Goal: Find specific page/section: Find specific page/section

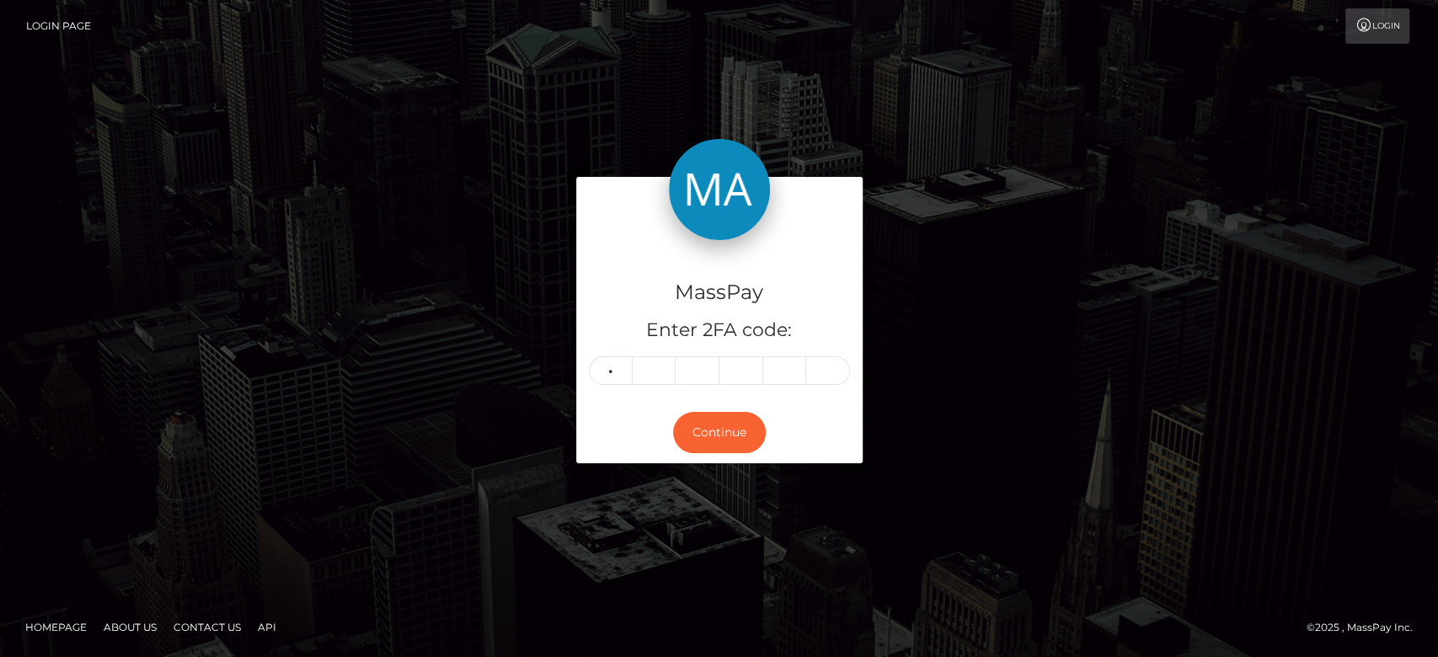
type input "5"
type input "7"
type input "9"
type input "4"
type input "0"
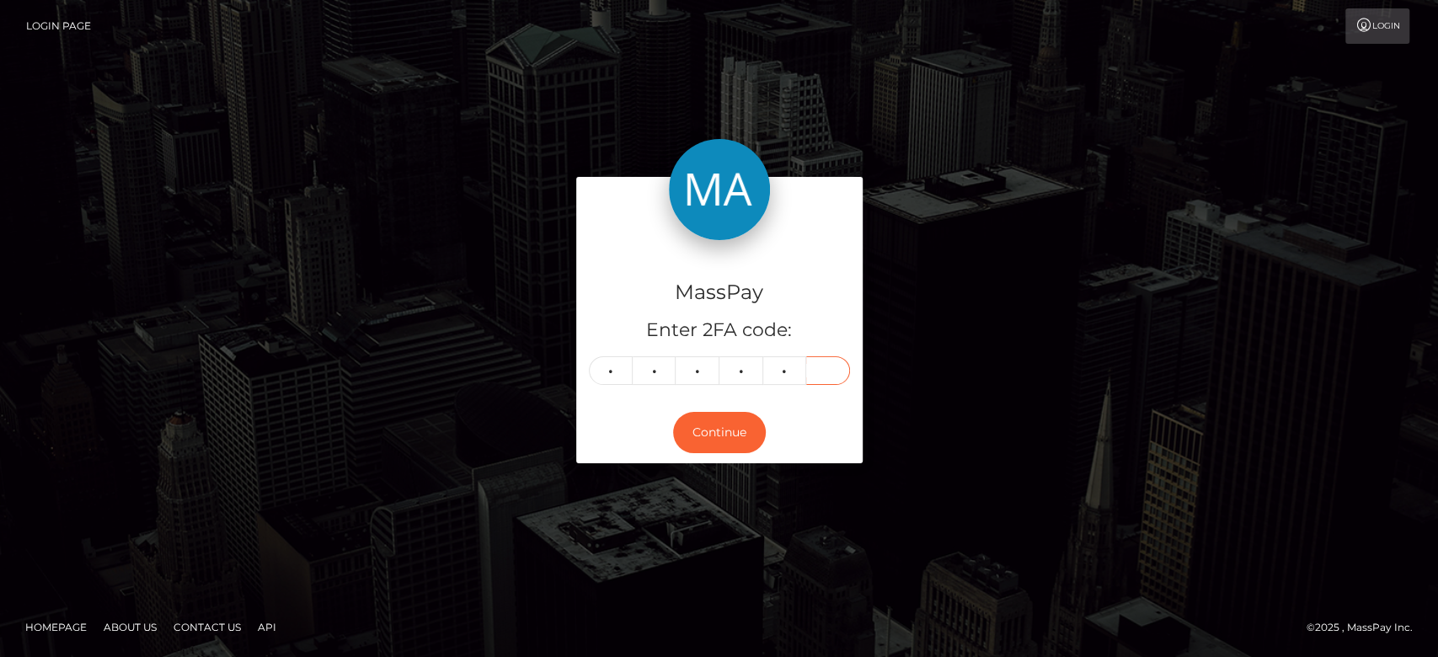
type input "7"
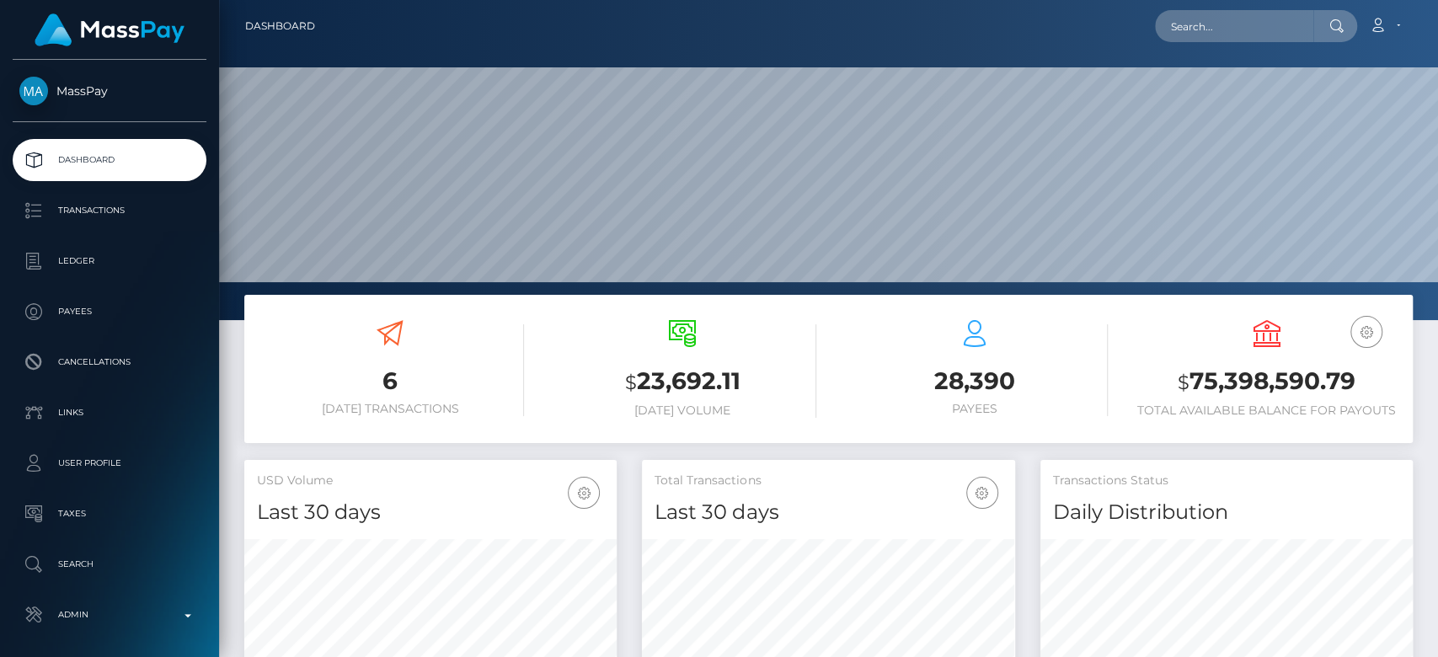
scroll to position [297, 372]
click at [1193, 20] on input "text" at bounding box center [1234, 26] width 158 height 32
paste input "[EMAIL_ADDRESS][DOMAIN_NAME]"
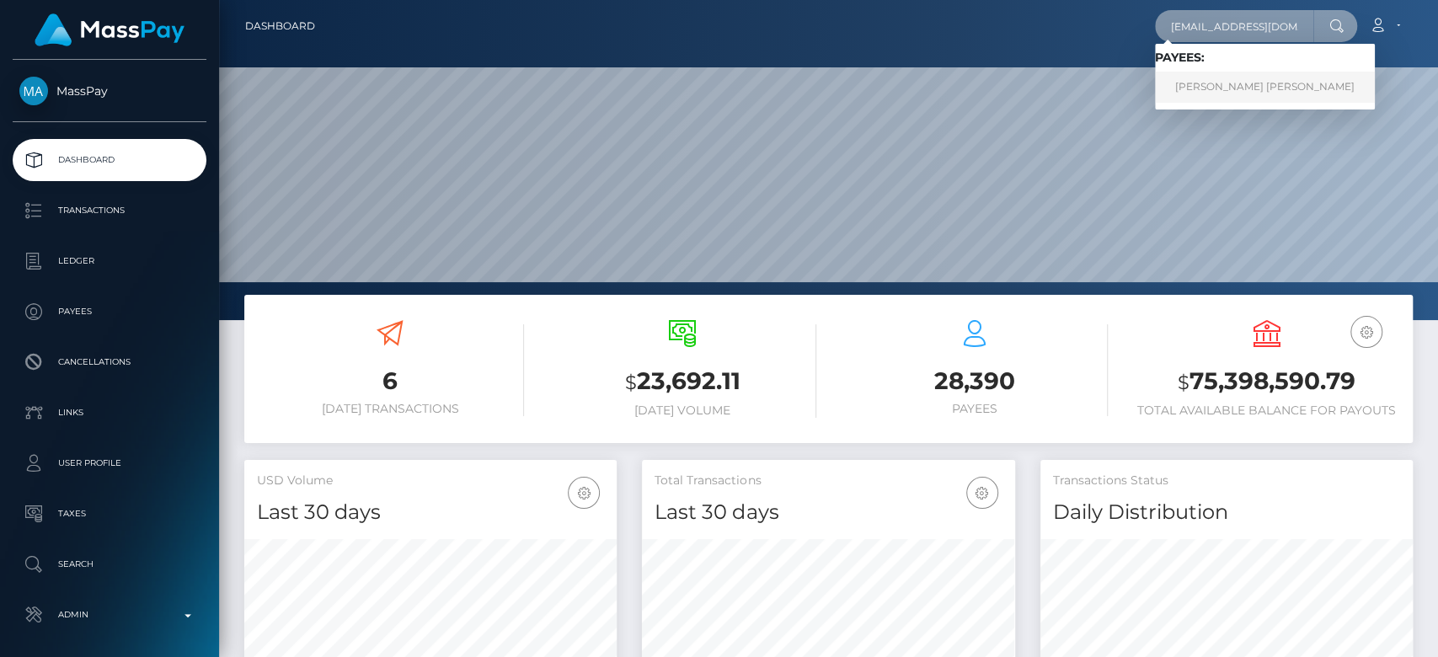
type input "carrystacy51@gmail.com"
click at [1252, 77] on link "AMELIA JADE WEISS" at bounding box center [1265, 87] width 220 height 31
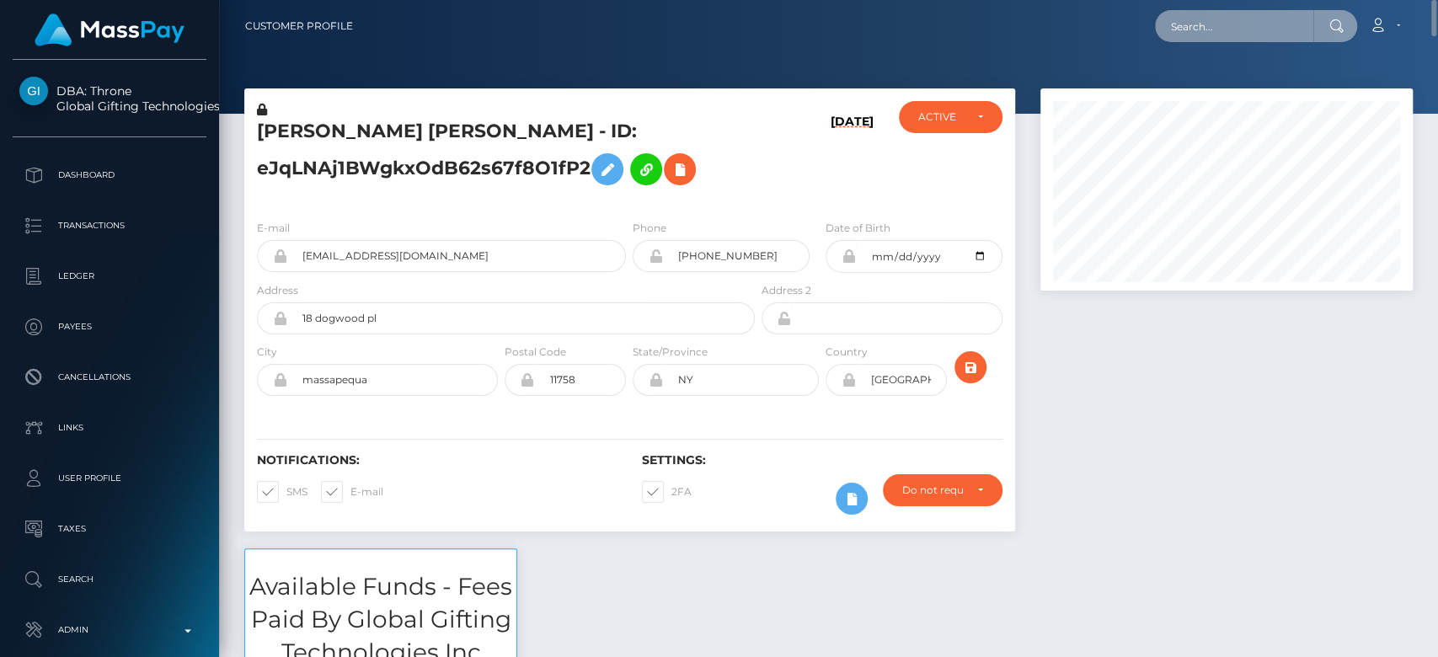
click at [1225, 20] on input "text" at bounding box center [1234, 26] width 158 height 32
paste input "[EMAIL_ADDRESS][DOMAIN_NAME]"
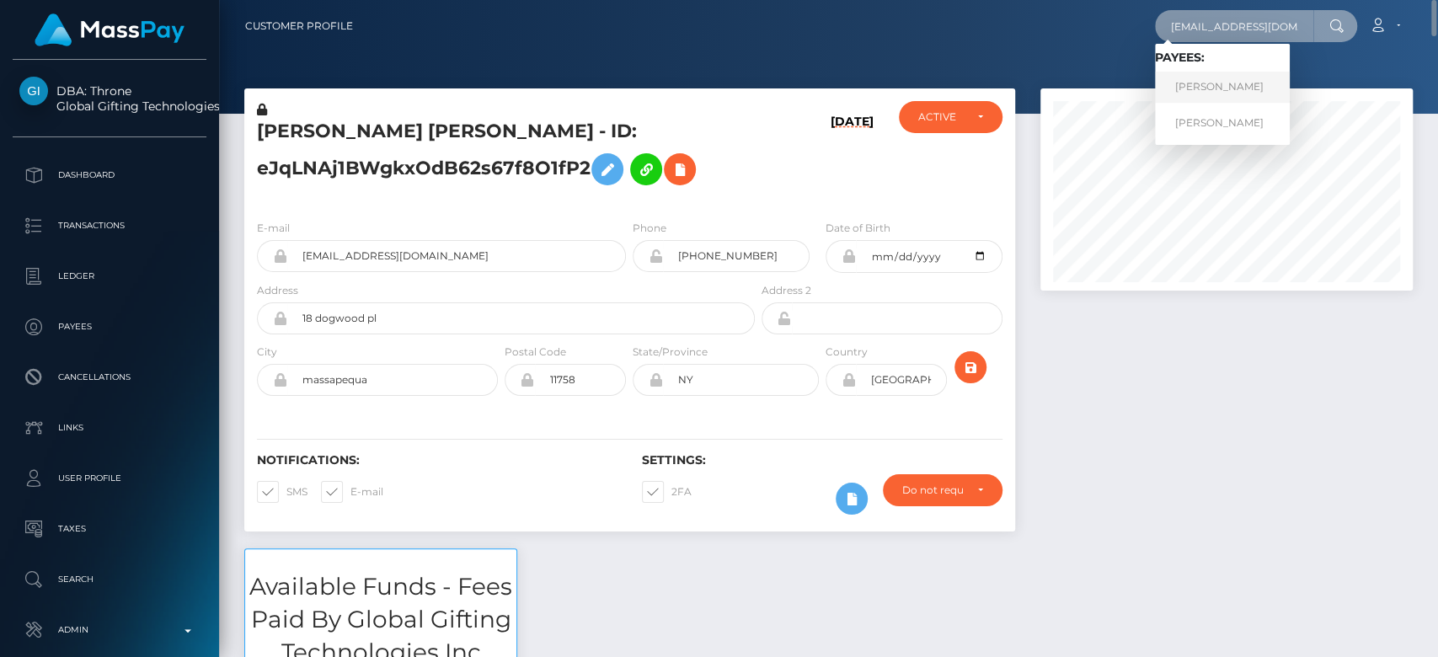
type input "tjikomes@gmail.com"
click at [1225, 84] on link "Tom Jikomes" at bounding box center [1222, 87] width 135 height 31
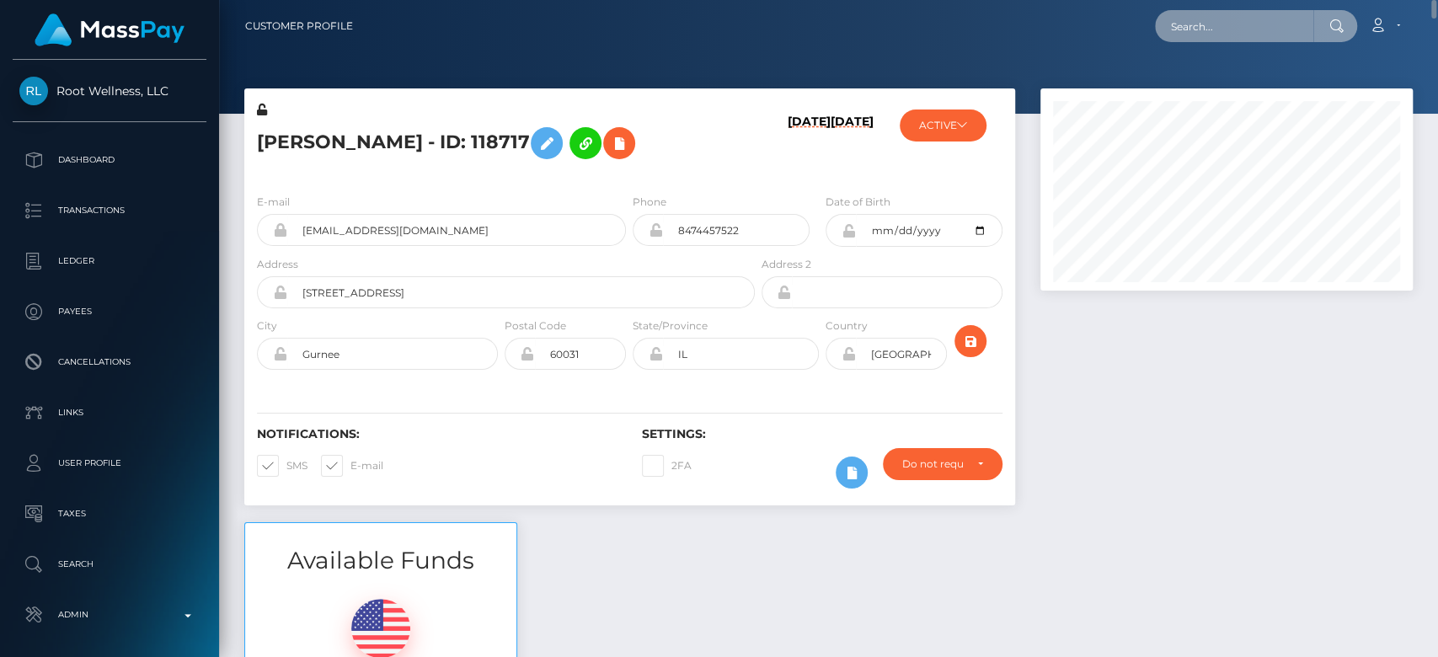
click at [1227, 35] on input "text" at bounding box center [1234, 26] width 158 height 32
paste input "susan@susanfernandez.me"
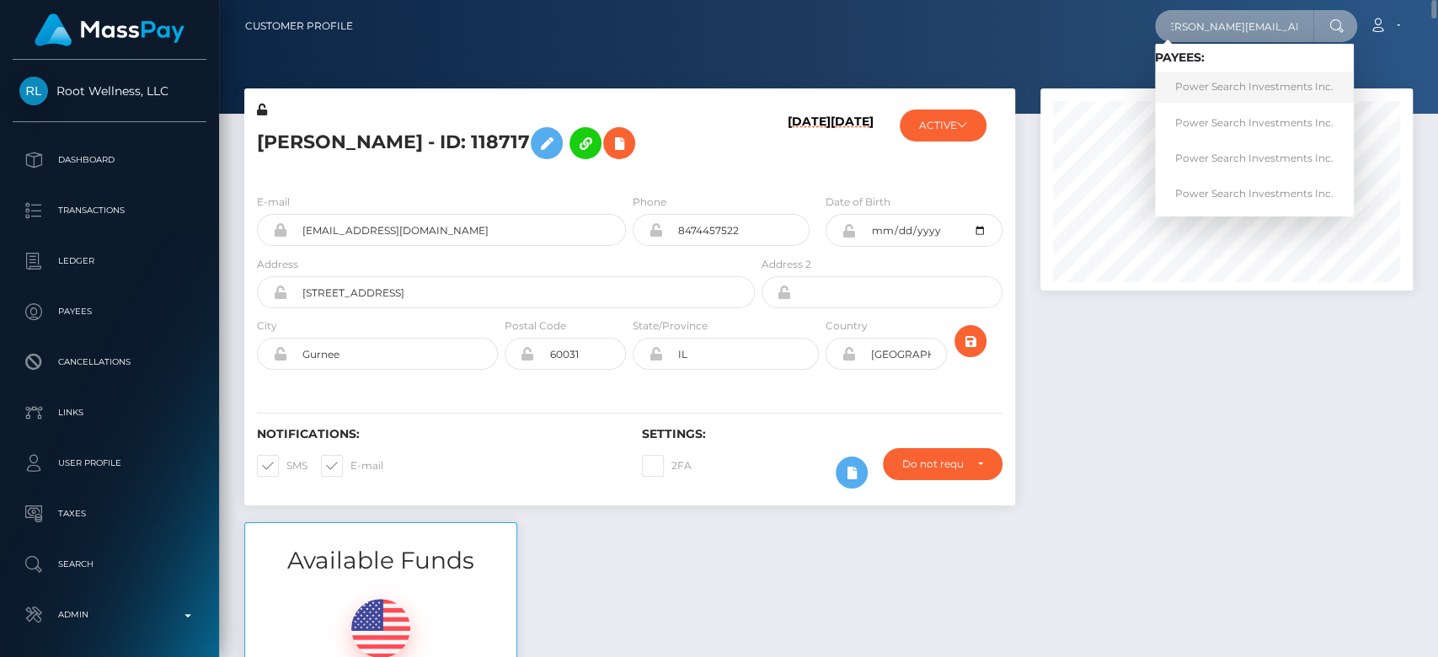
type input "susan@susanfernandez.me"
click at [1225, 77] on link "Power Search Investments Inc." at bounding box center [1254, 87] width 199 height 31
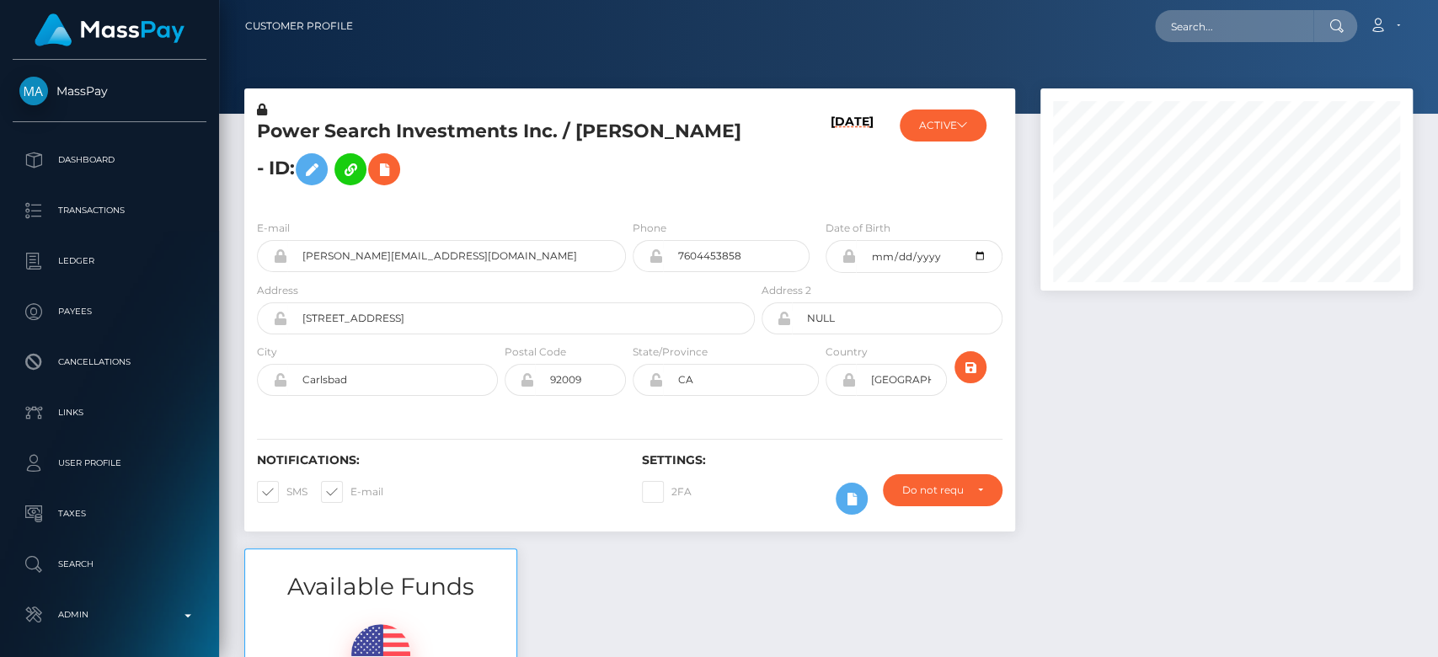
scroll to position [202, 372]
click at [1027, 393] on div at bounding box center [1226, 318] width 398 height 460
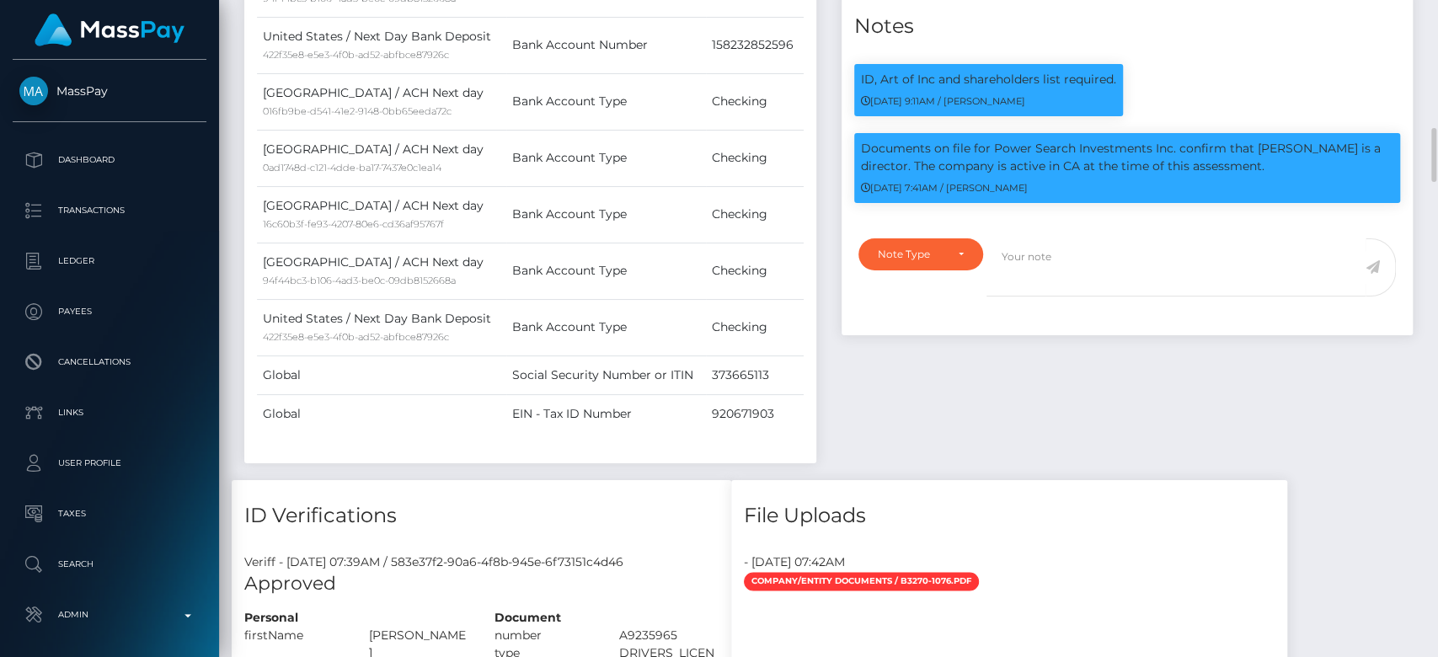
scroll to position [1560, 0]
drag, startPoint x: 1027, startPoint y: 393, endPoint x: 940, endPoint y: 392, distance: 87.6
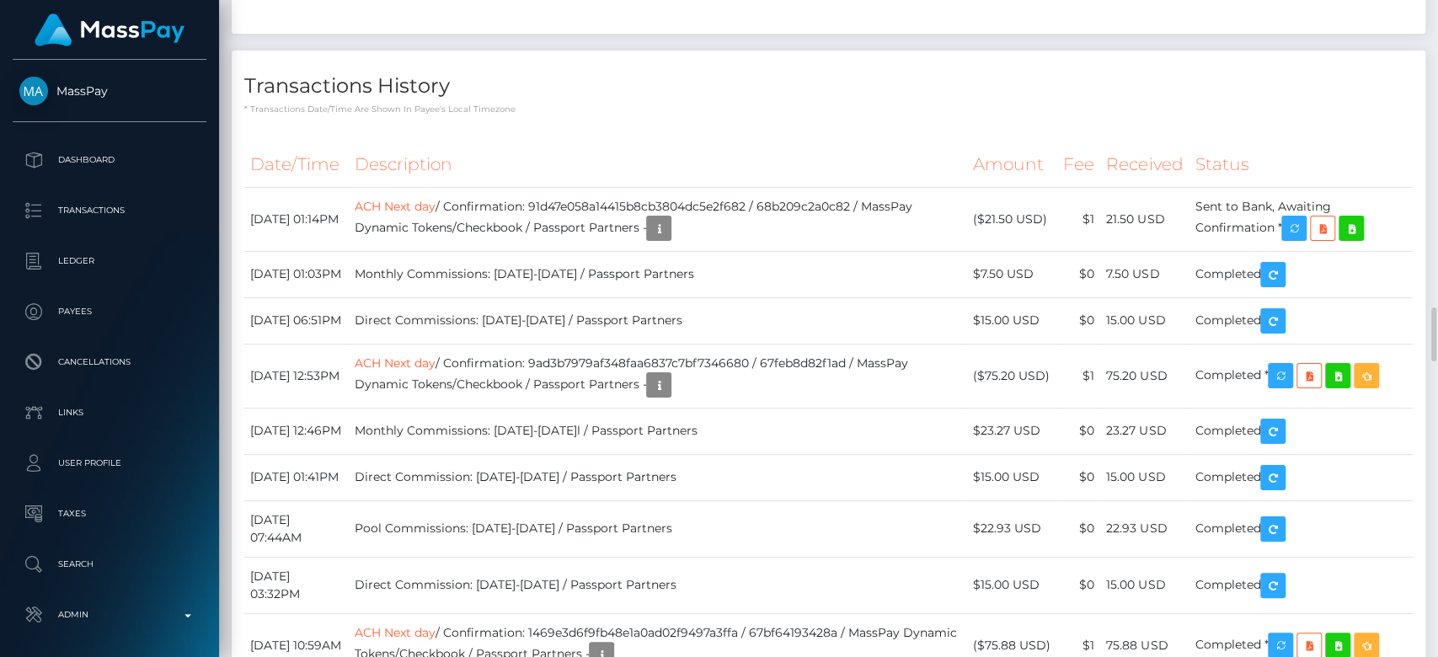
scroll to position [3844, 0]
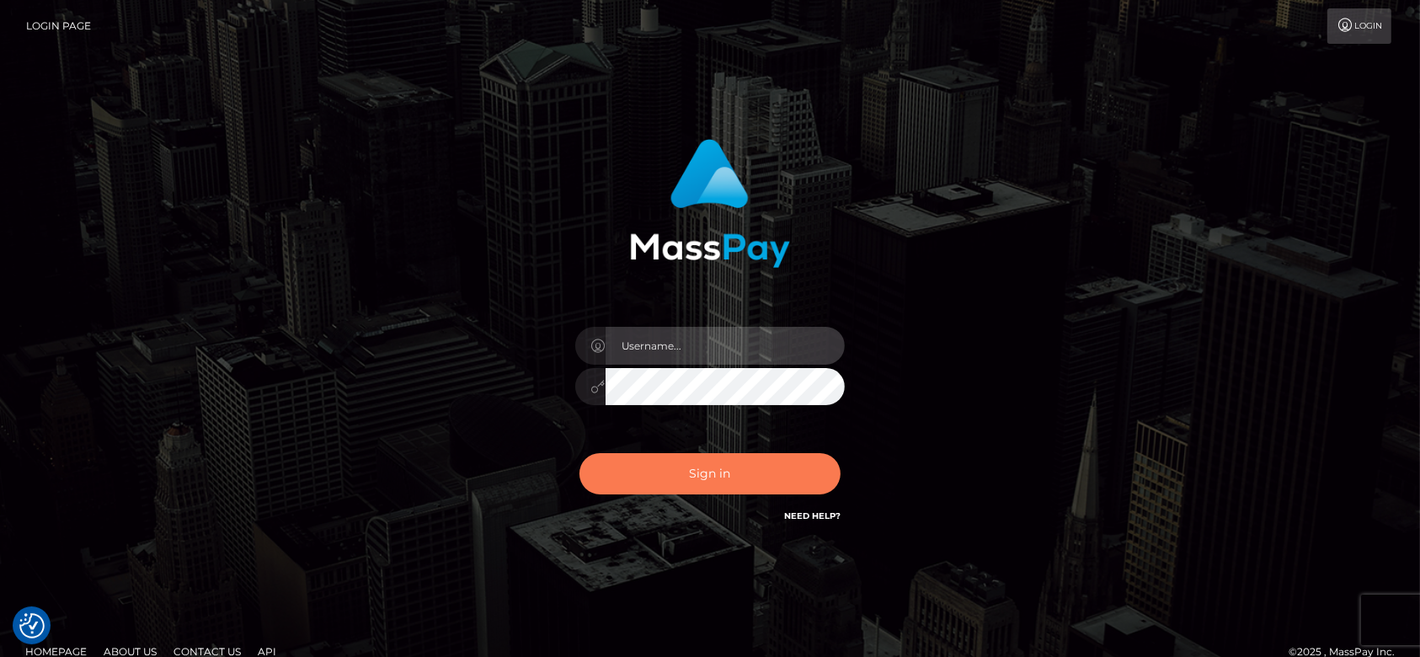
type input "fr.es"
click at [715, 480] on button "Sign in" at bounding box center [709, 473] width 261 height 41
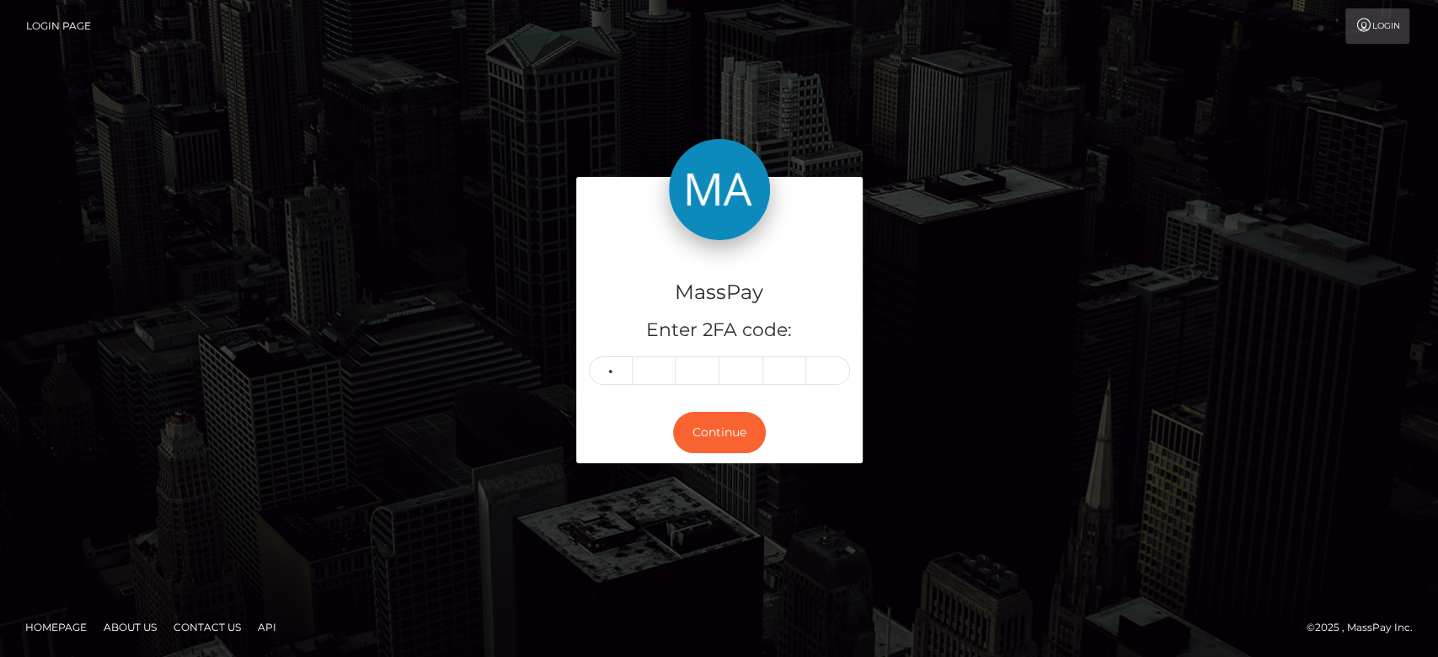
type input "6"
type input "5"
type input "1"
type input "2"
type input "5"
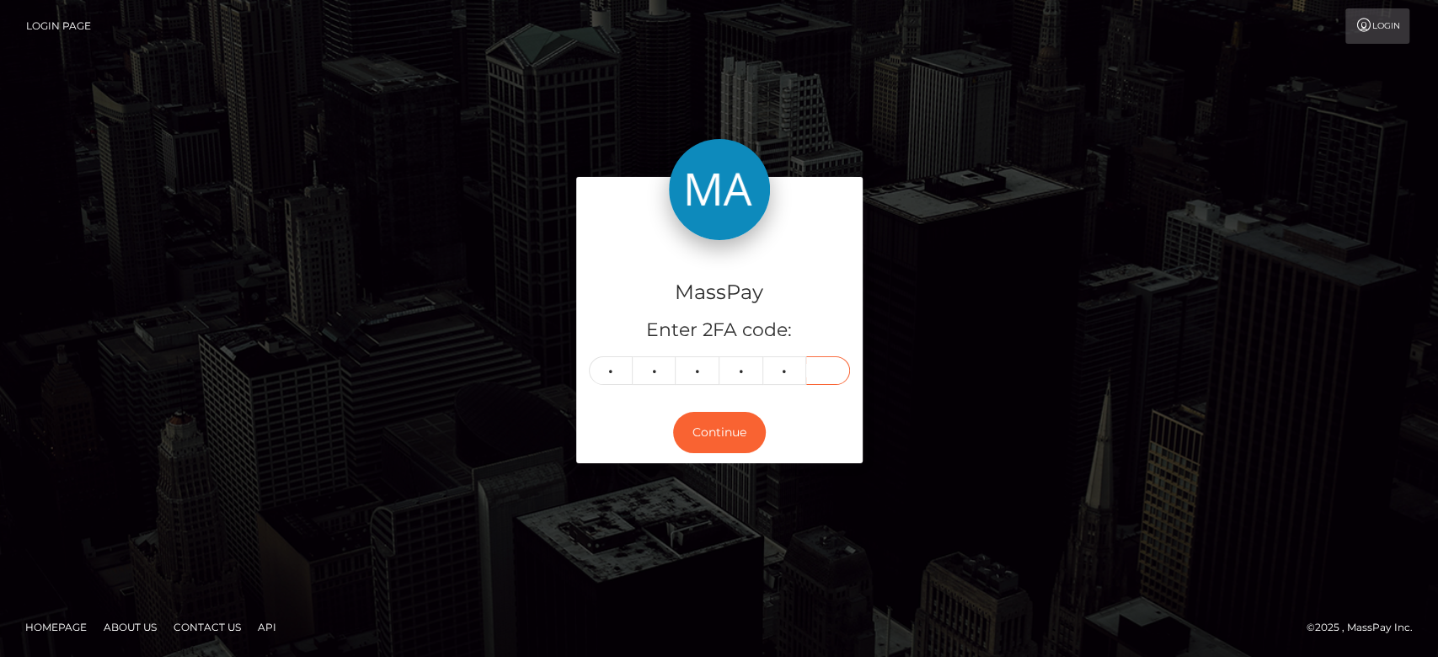
type input "8"
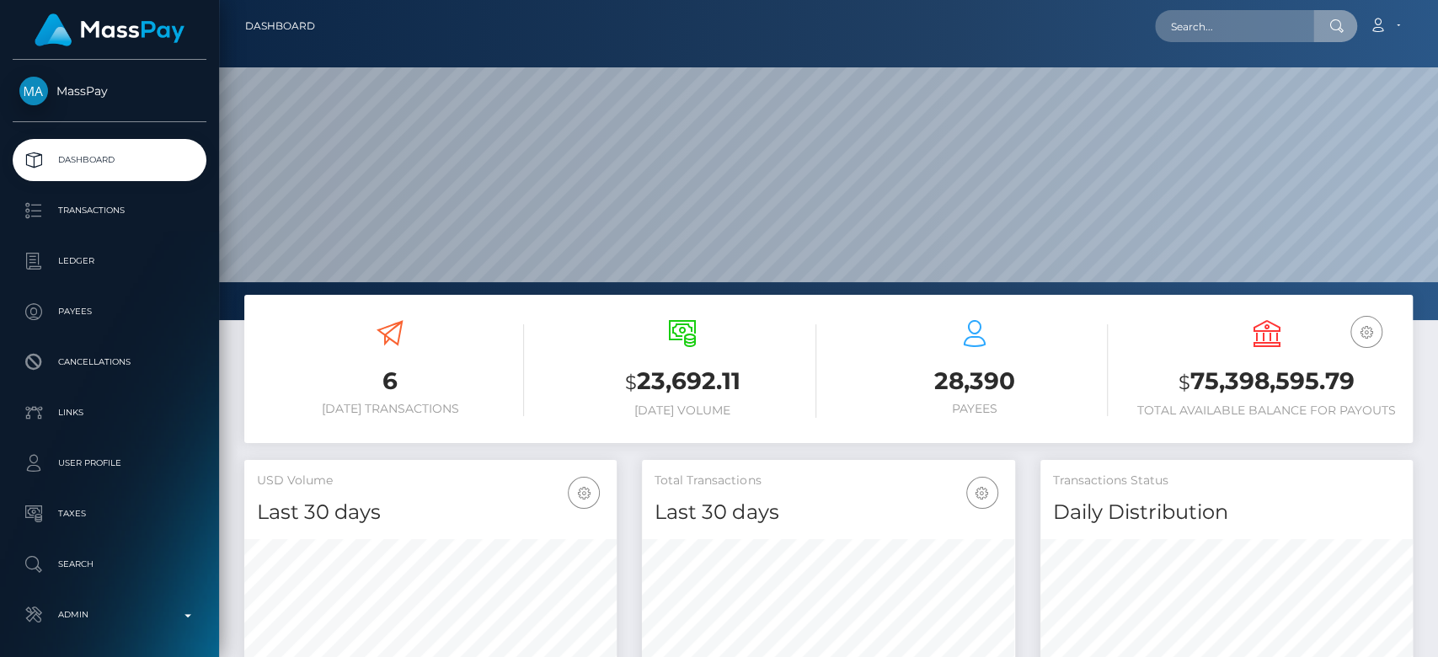
scroll to position [297, 372]
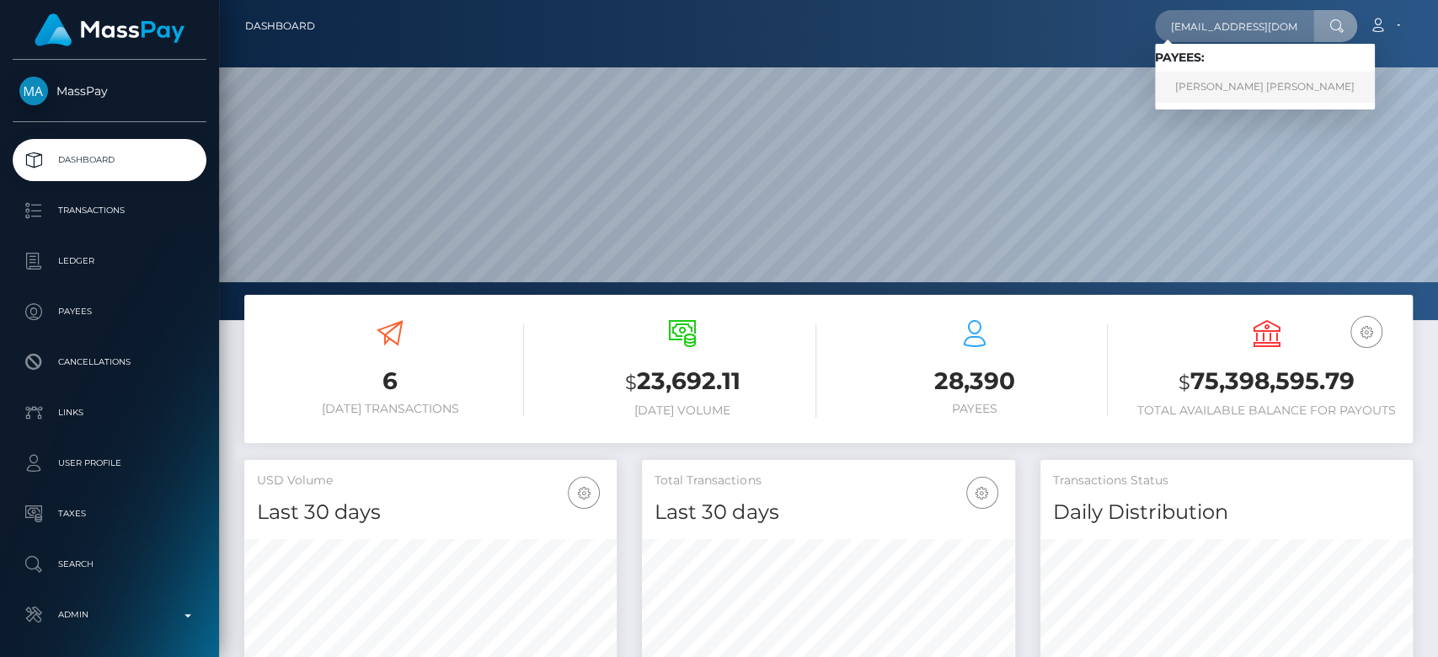
type input "[EMAIL_ADDRESS][DOMAIN_NAME]"
click at [1214, 93] on link "[PERSON_NAME] [PERSON_NAME]" at bounding box center [1265, 87] width 220 height 31
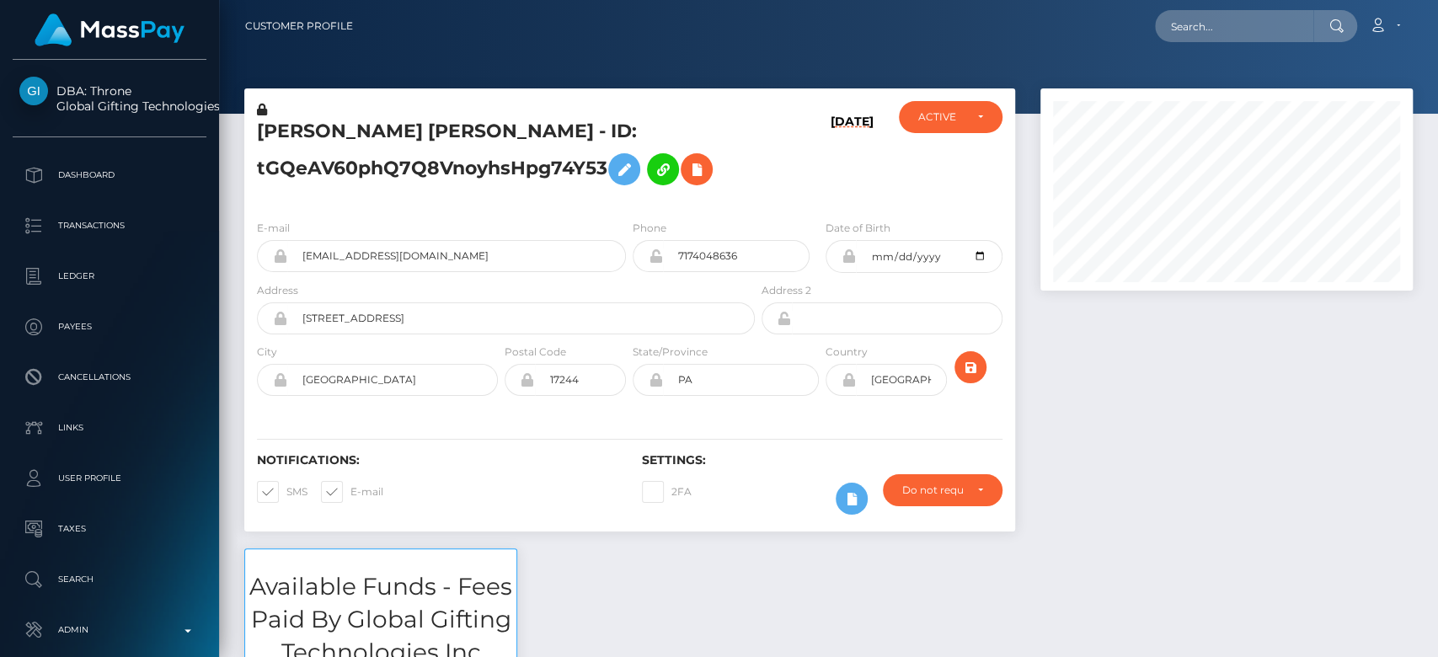
scroll to position [202, 372]
drag, startPoint x: 1171, startPoint y: 360, endPoint x: 1278, endPoint y: 409, distance: 117.6
click at [1278, 409] on div at bounding box center [1226, 318] width 398 height 460
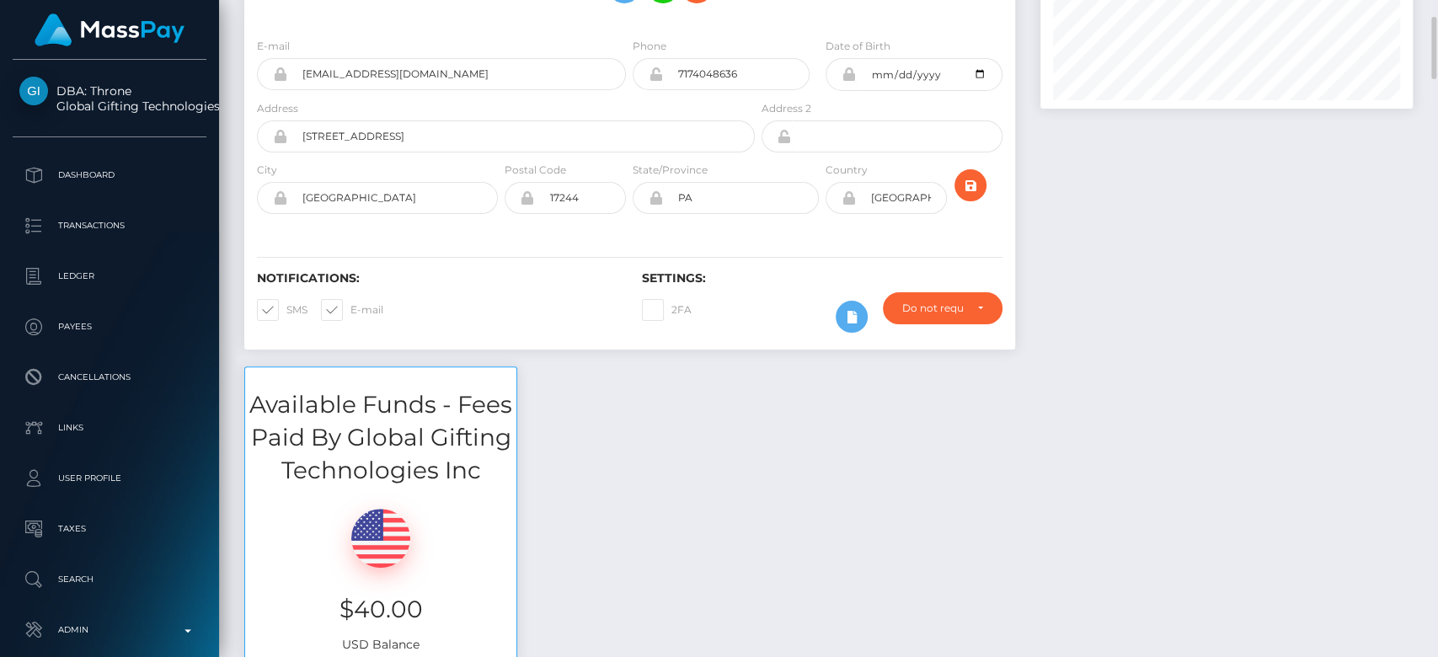
scroll to position [0, 0]
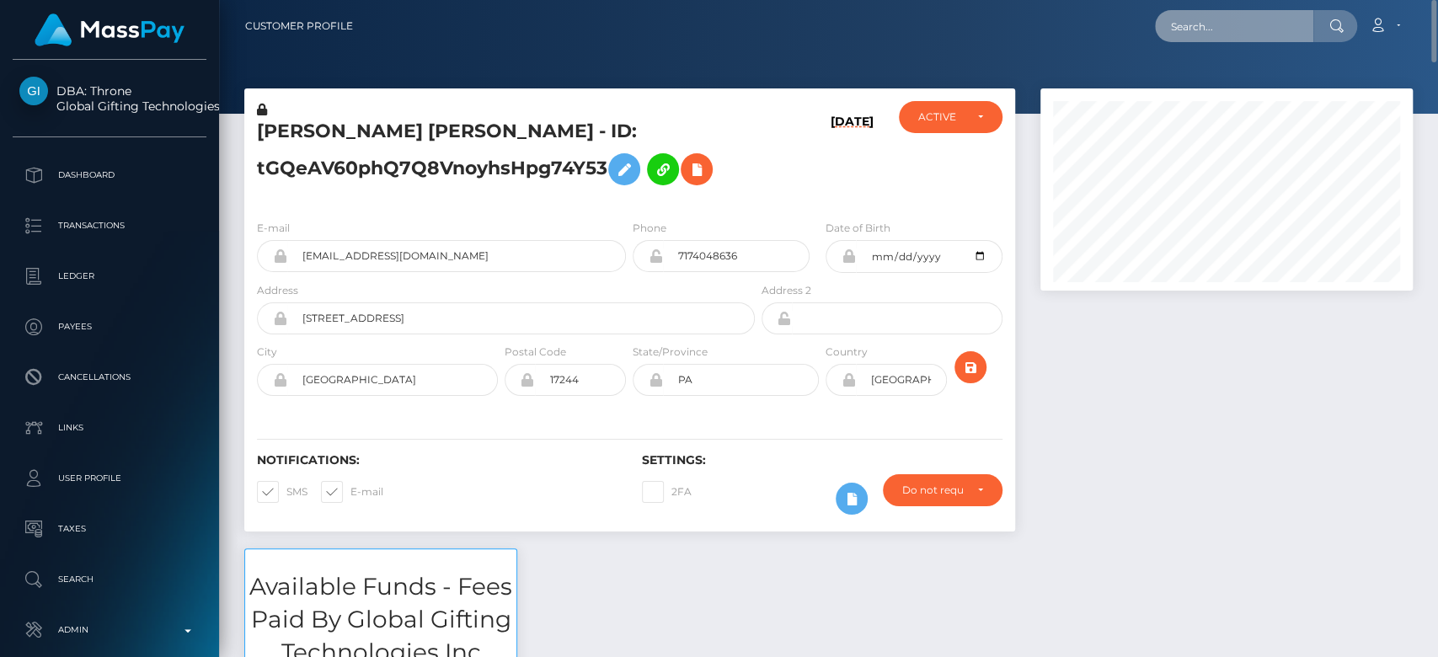
click at [1209, 30] on input "text" at bounding box center [1234, 26] width 158 height 32
drag, startPoint x: 1209, startPoint y: 30, endPoint x: 1234, endPoint y: 27, distance: 24.7
click at [1234, 27] on input "text" at bounding box center [1234, 26] width 158 height 32
paste input "dakotasrl33@gmail.com"
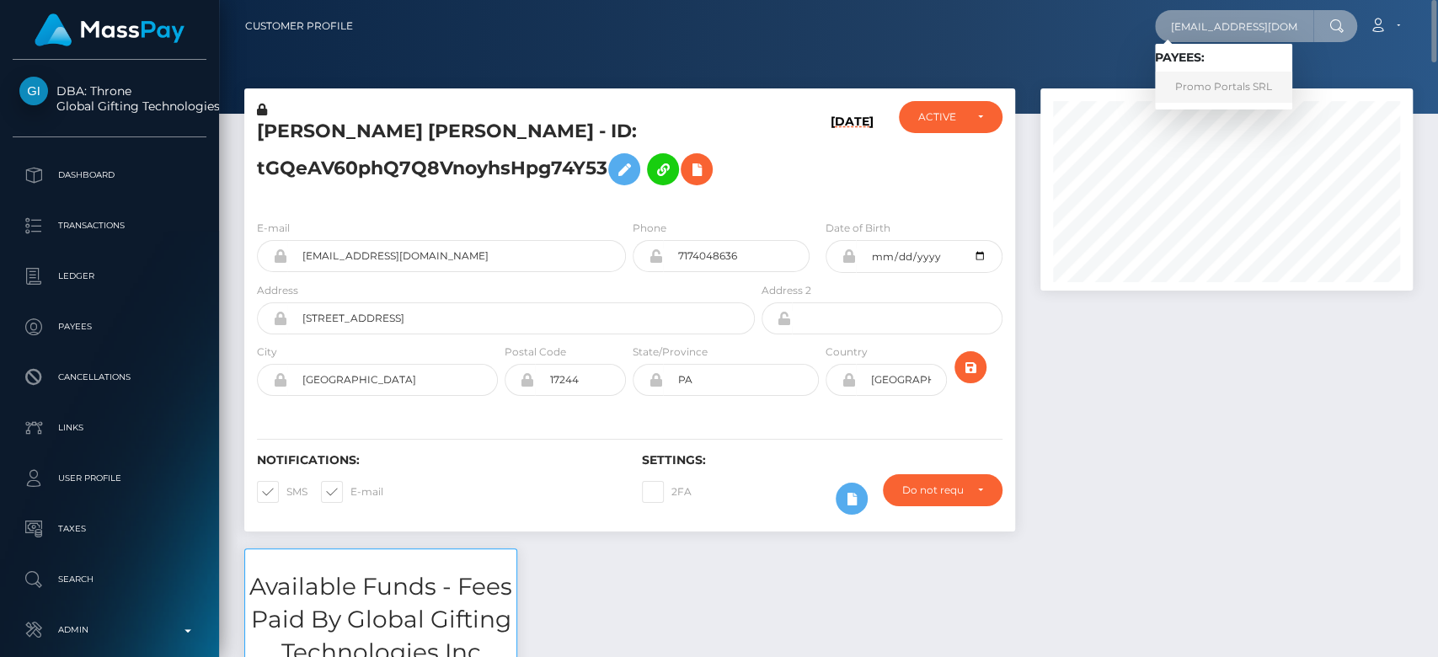
type input "dakotasrl33@gmail.com"
click at [1220, 81] on link "Promo Portals SRL" at bounding box center [1223, 87] width 137 height 31
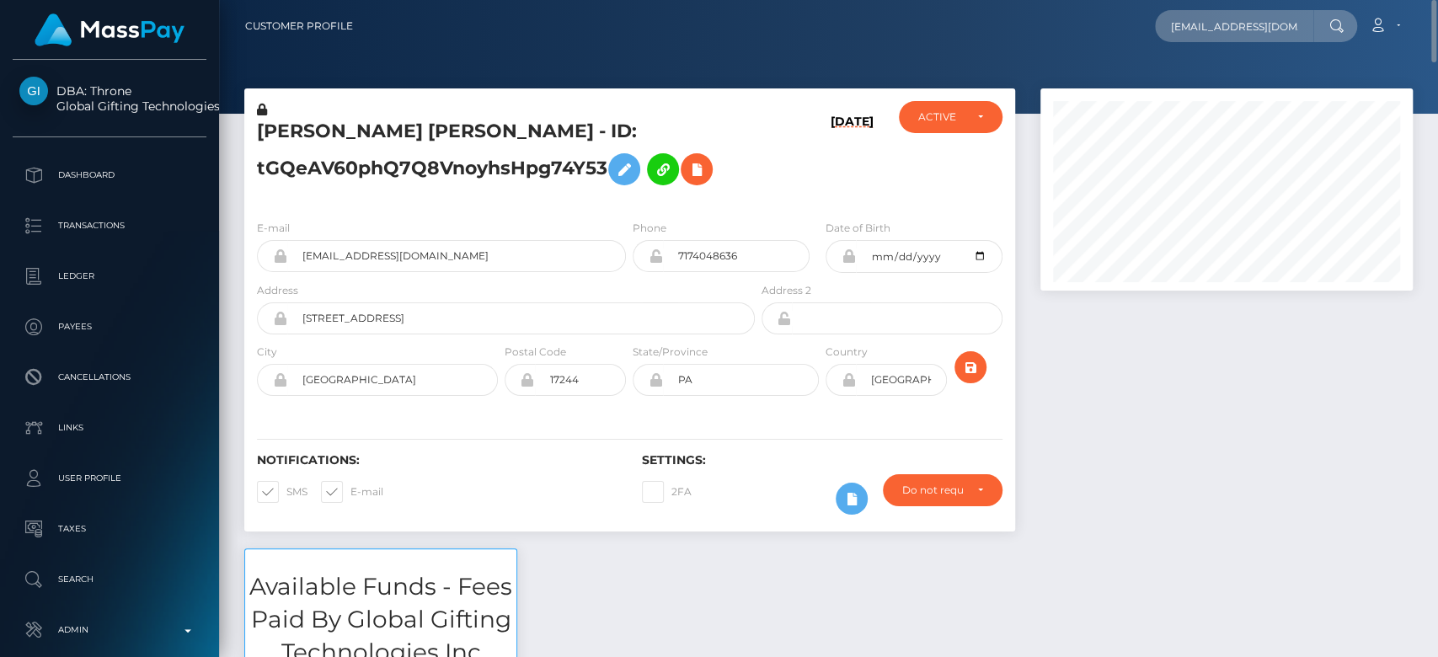
click at [1204, 381] on div at bounding box center [1226, 318] width 398 height 460
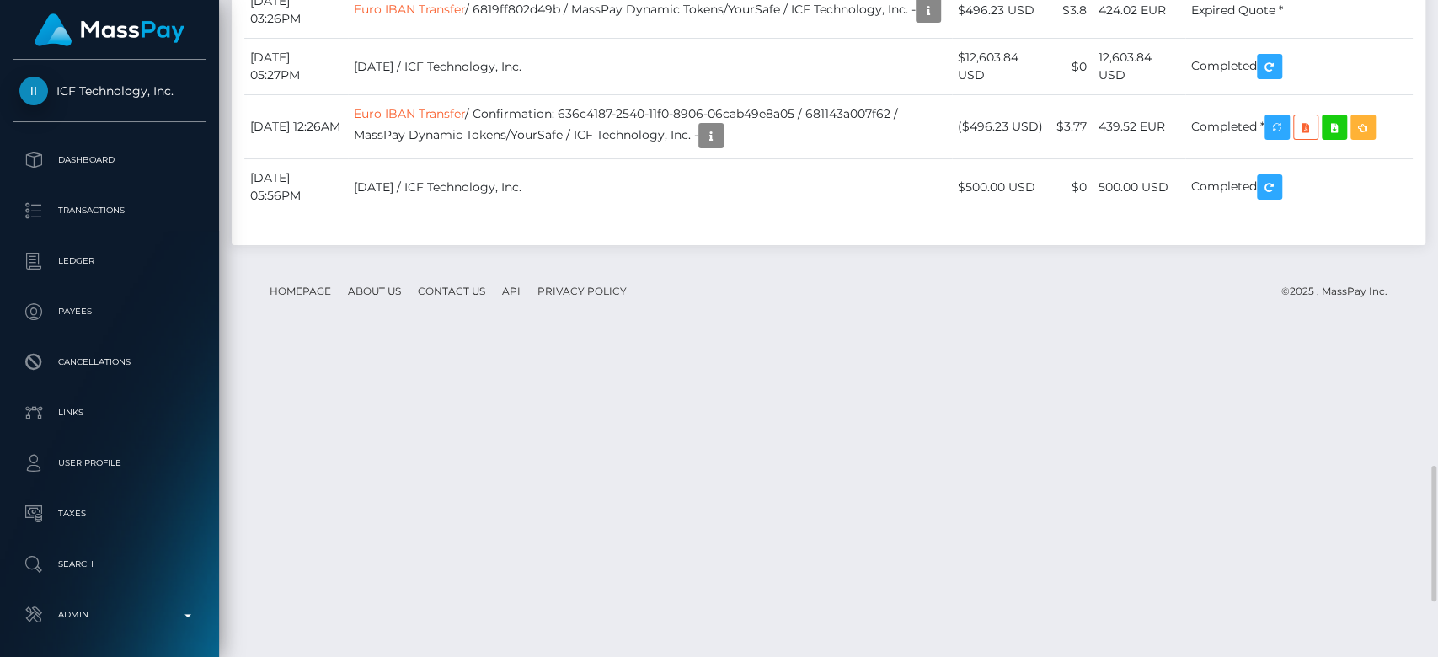
scroll to position [2255, 0]
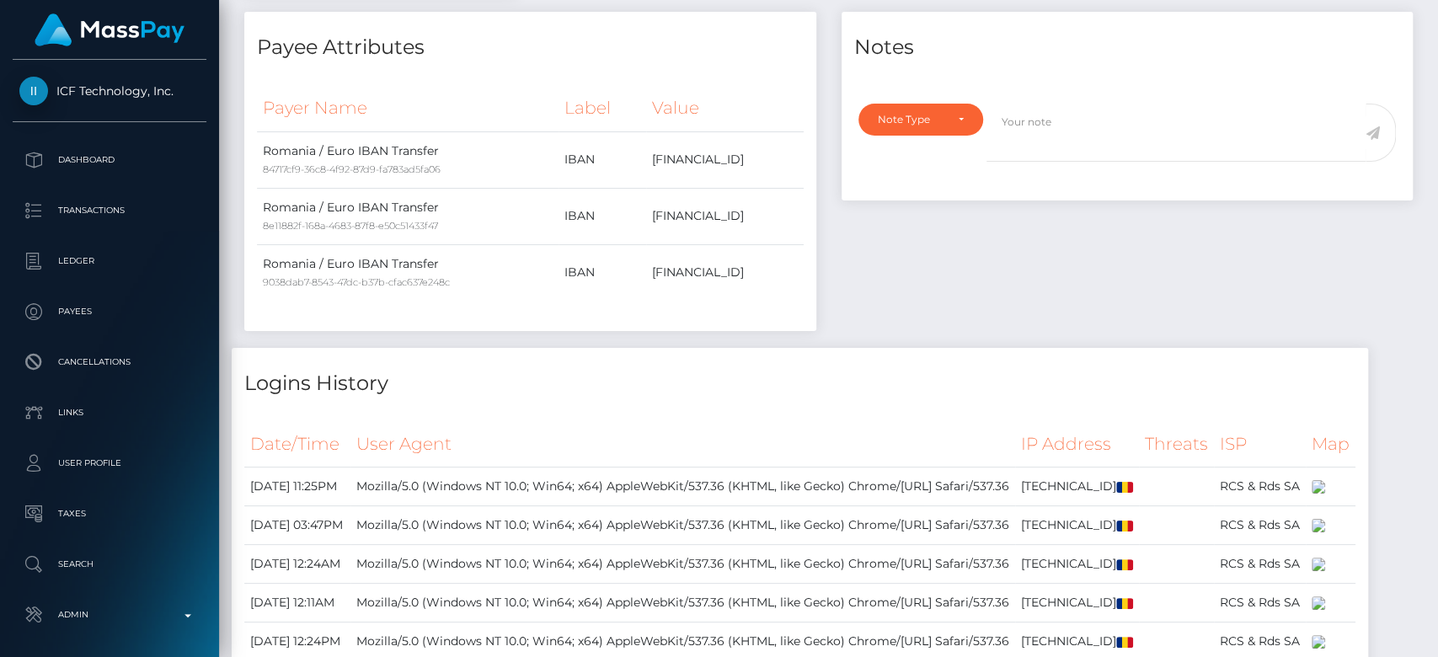
scroll to position [0, 0]
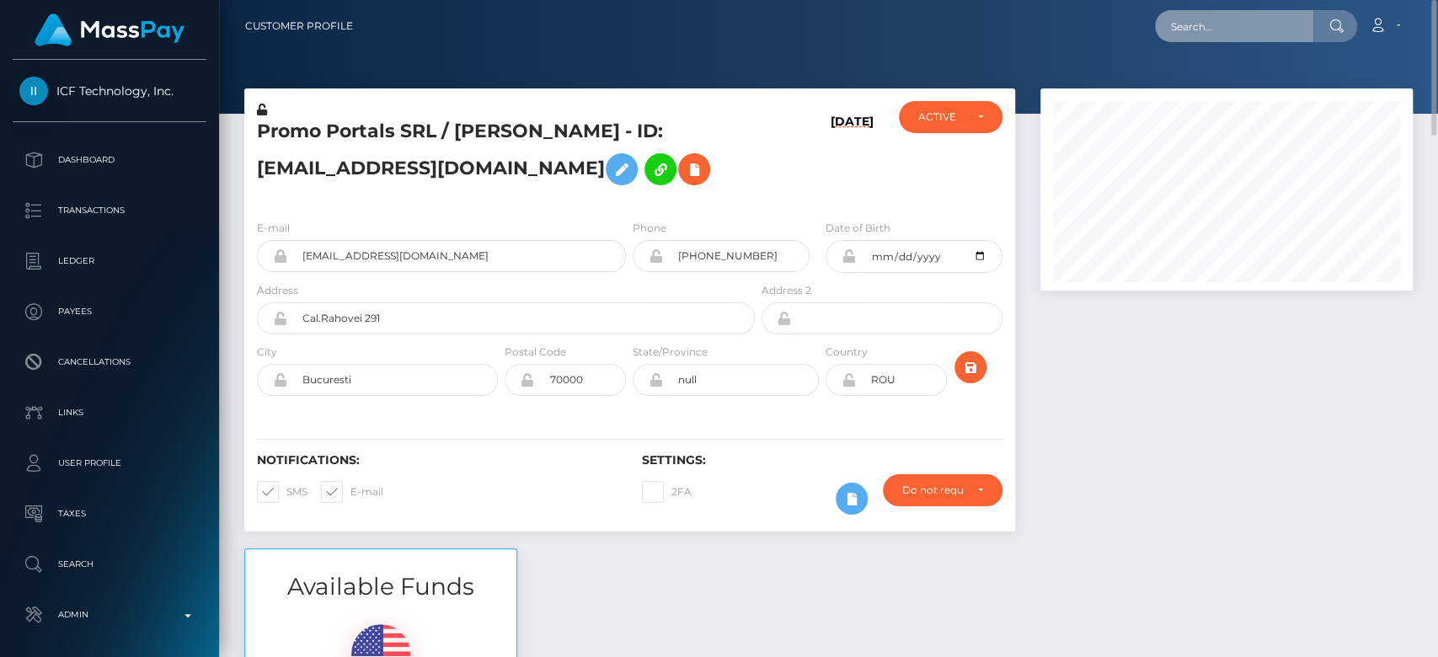
click at [1278, 34] on input "text" at bounding box center [1234, 26] width 158 height 32
paste input "[EMAIL_ADDRESS][DOMAIN_NAME]"
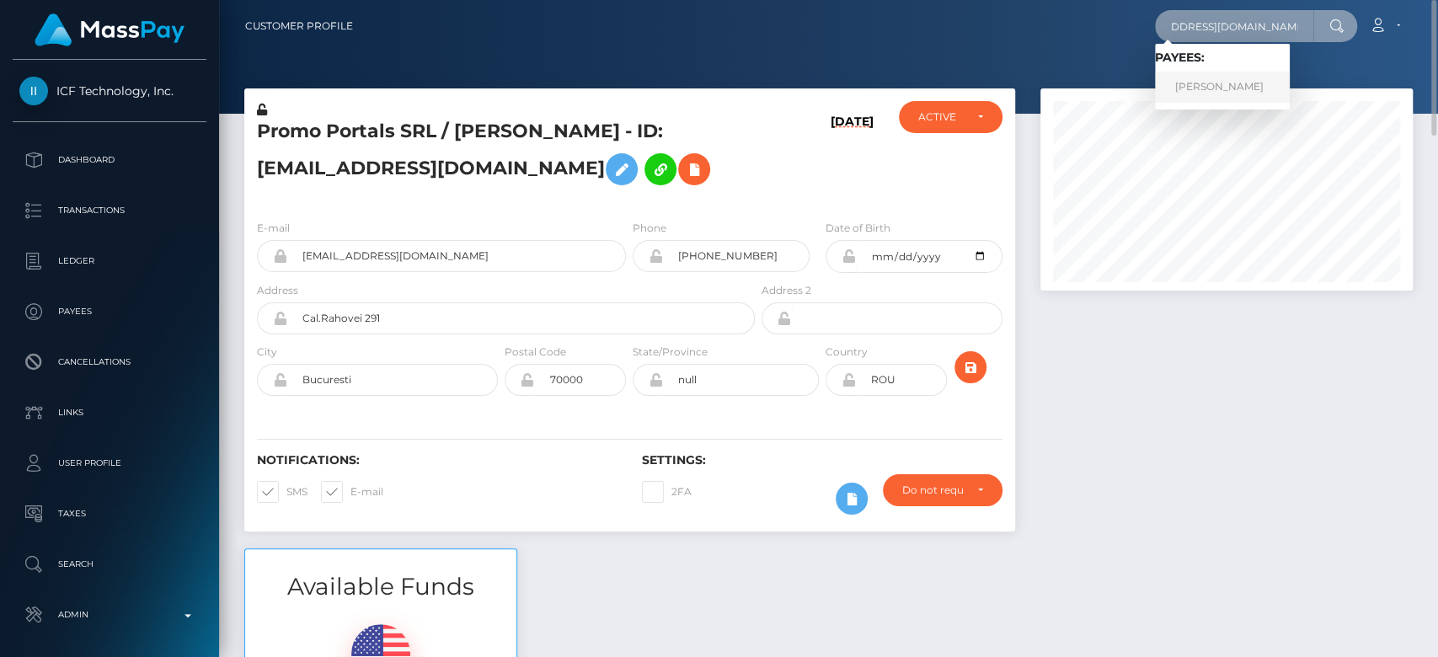
type input "[EMAIL_ADDRESS][DOMAIN_NAME]"
click at [1244, 84] on link "Sergey Vigerych" at bounding box center [1222, 87] width 135 height 31
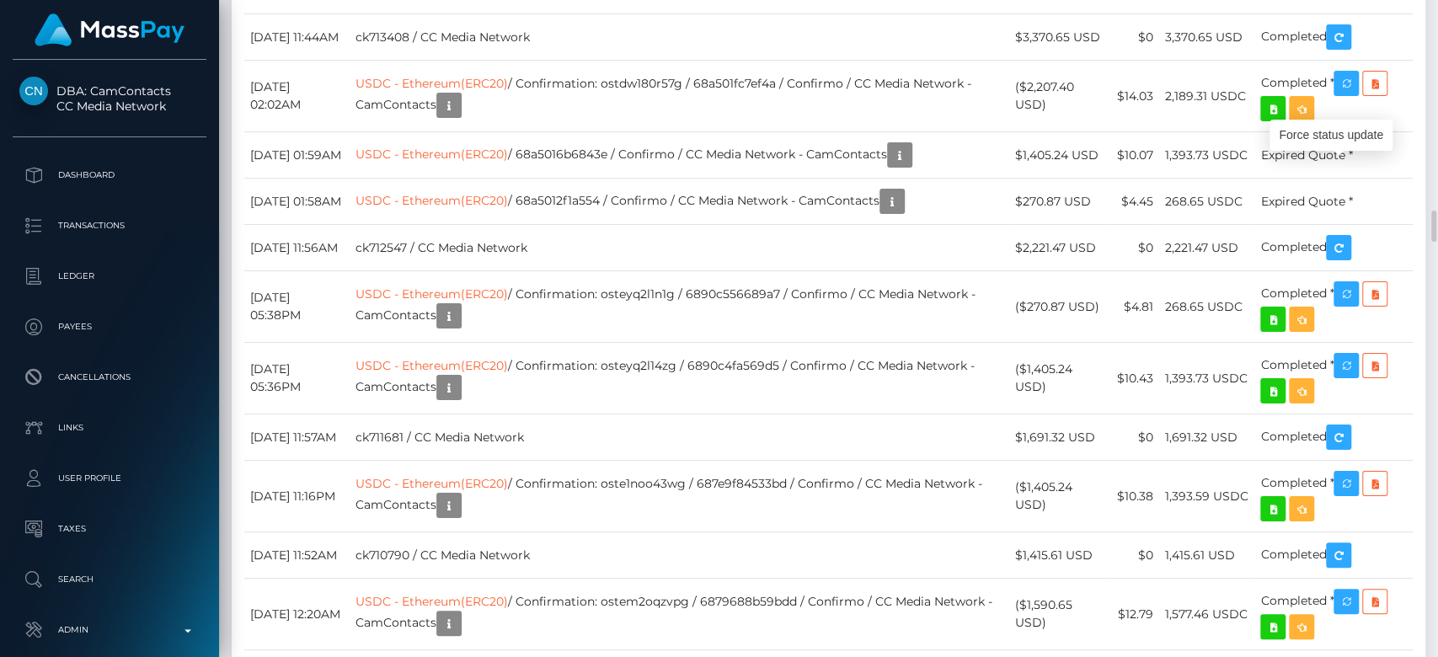
scroll to position [202, 372]
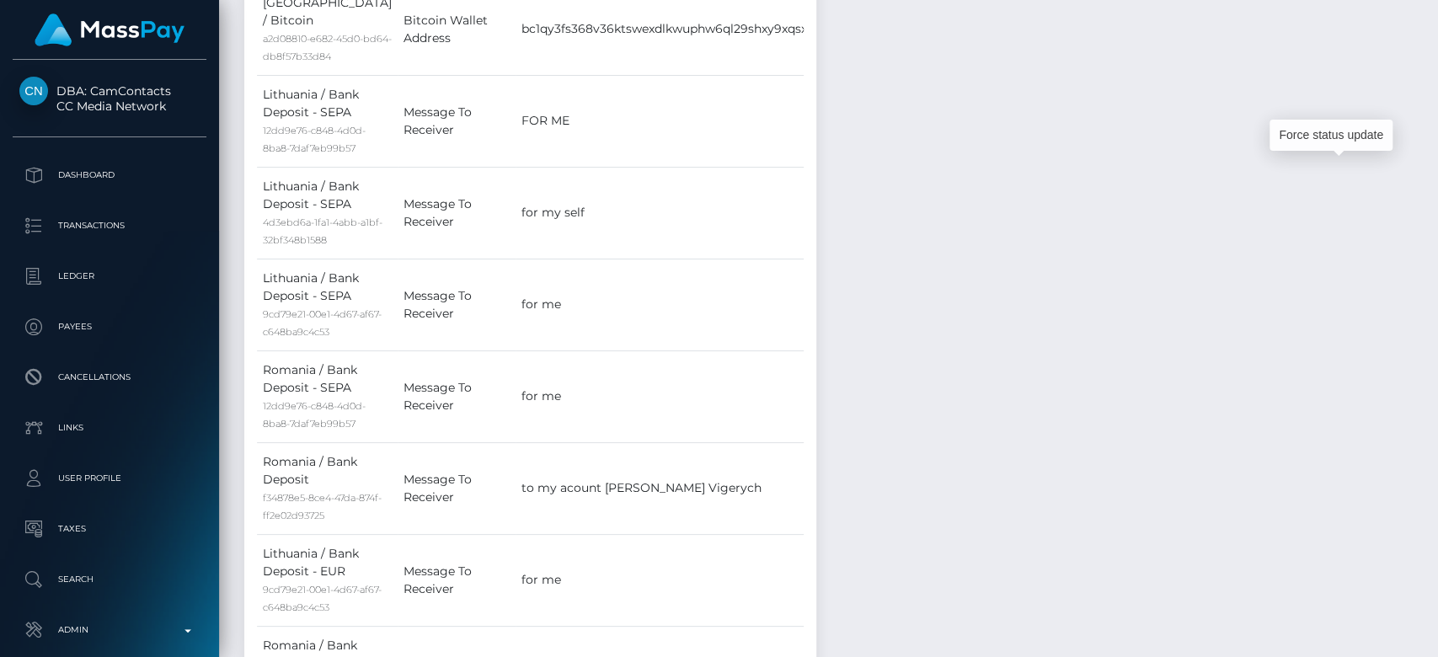
scroll to position [0, 0]
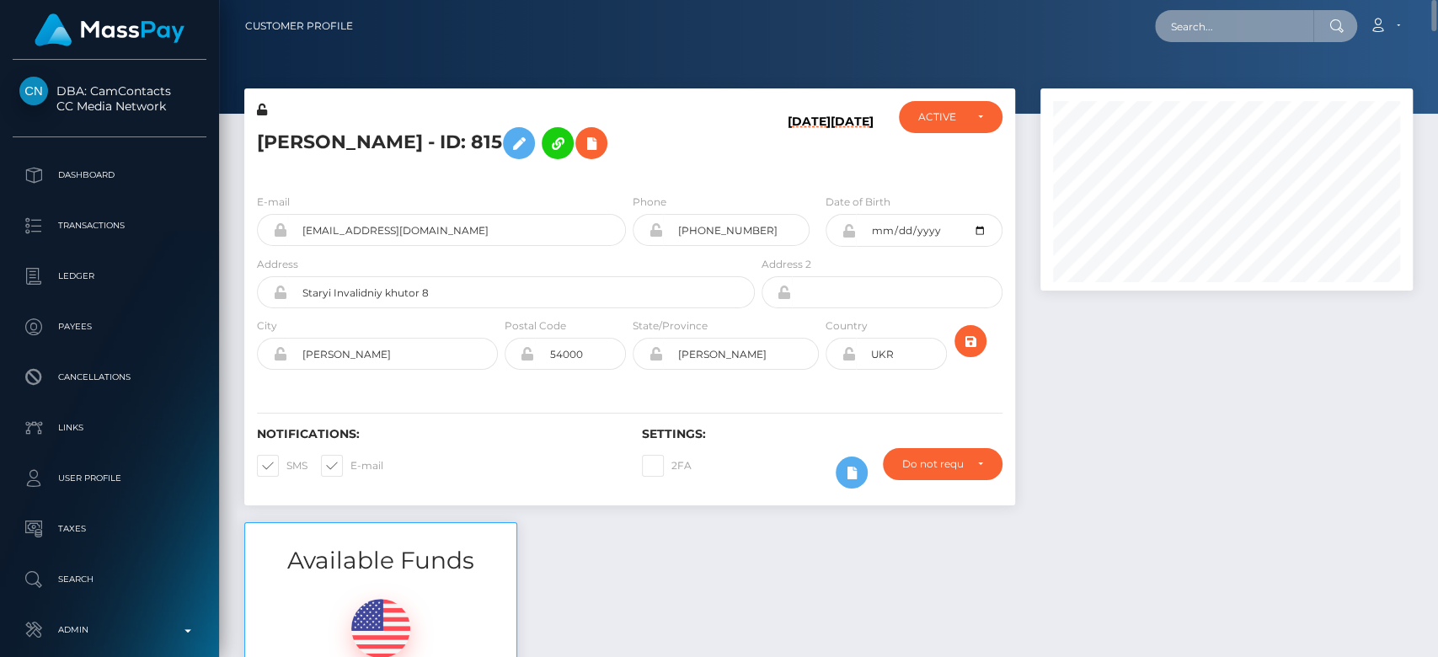
click at [1272, 20] on input "text" at bounding box center [1234, 26] width 158 height 32
paste input "sleenajhy@gmail.com"
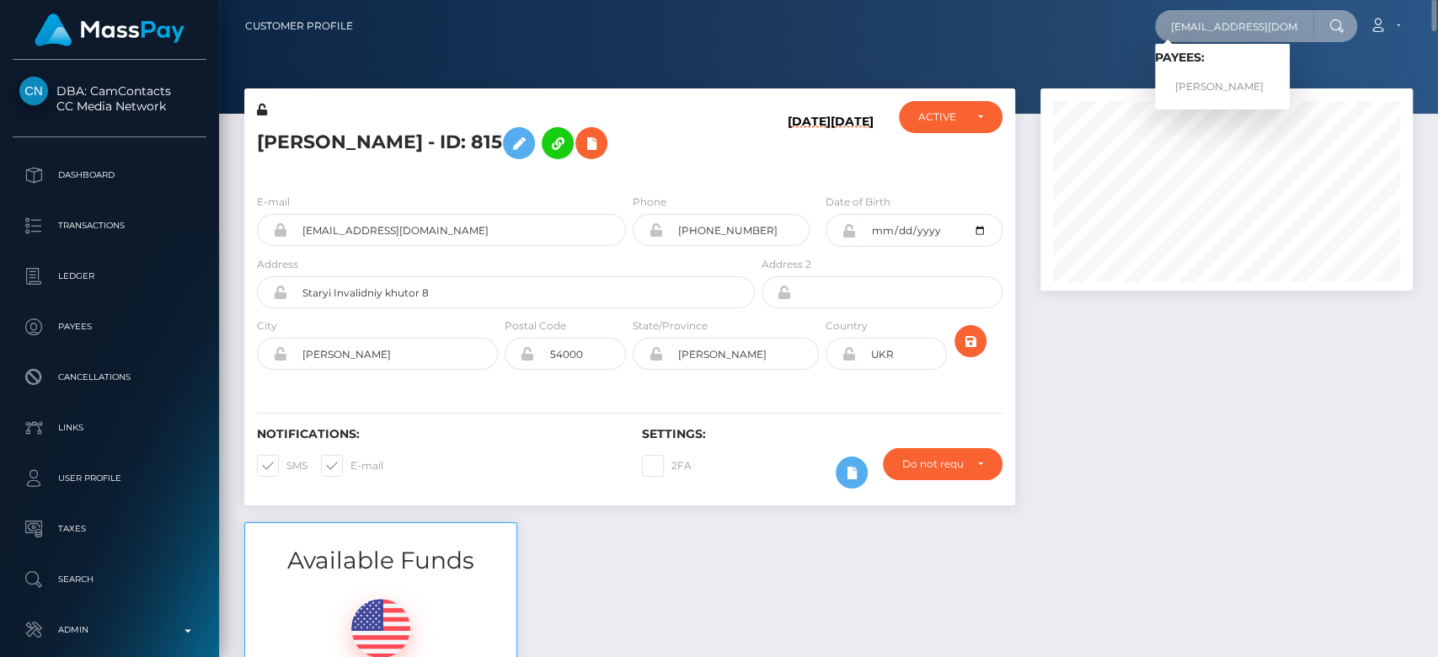
type input "sleenajhy@gmail.com"
click at [1215, 79] on link "UMAR AFZAL AFZAL" at bounding box center [1222, 87] width 135 height 31
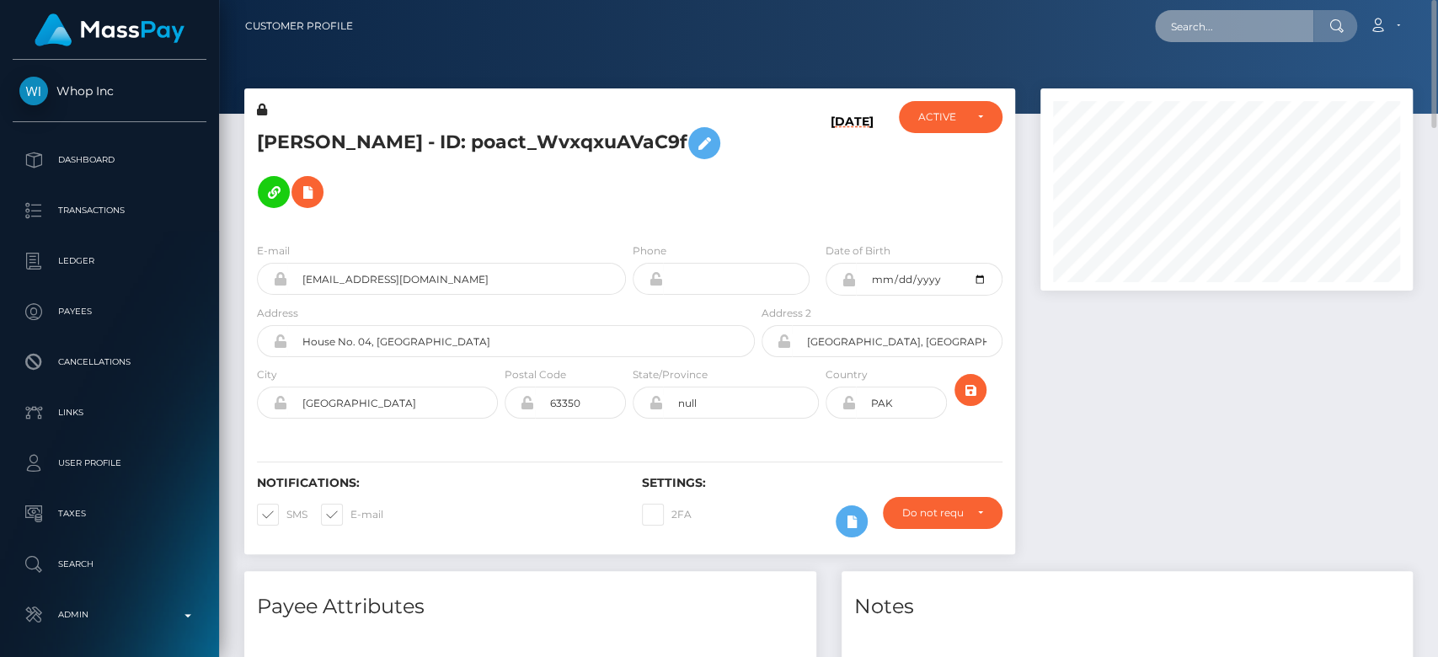
click at [1200, 34] on input "text" at bounding box center [1234, 26] width 158 height 32
paste input "alexbernal5@outlook.com"
click at [1228, 29] on input "alexbernal5@outlook.com" at bounding box center [1234, 26] width 158 height 32
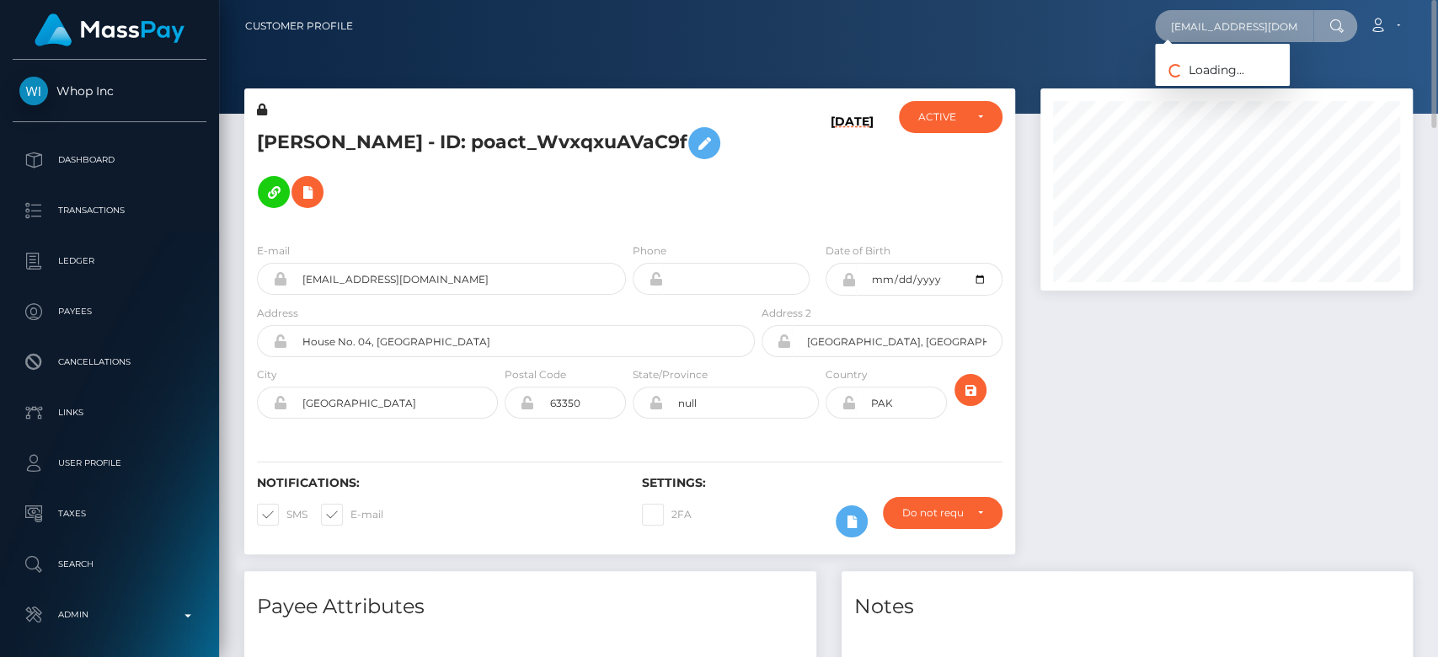
paste input "goespersonal5@gmail"
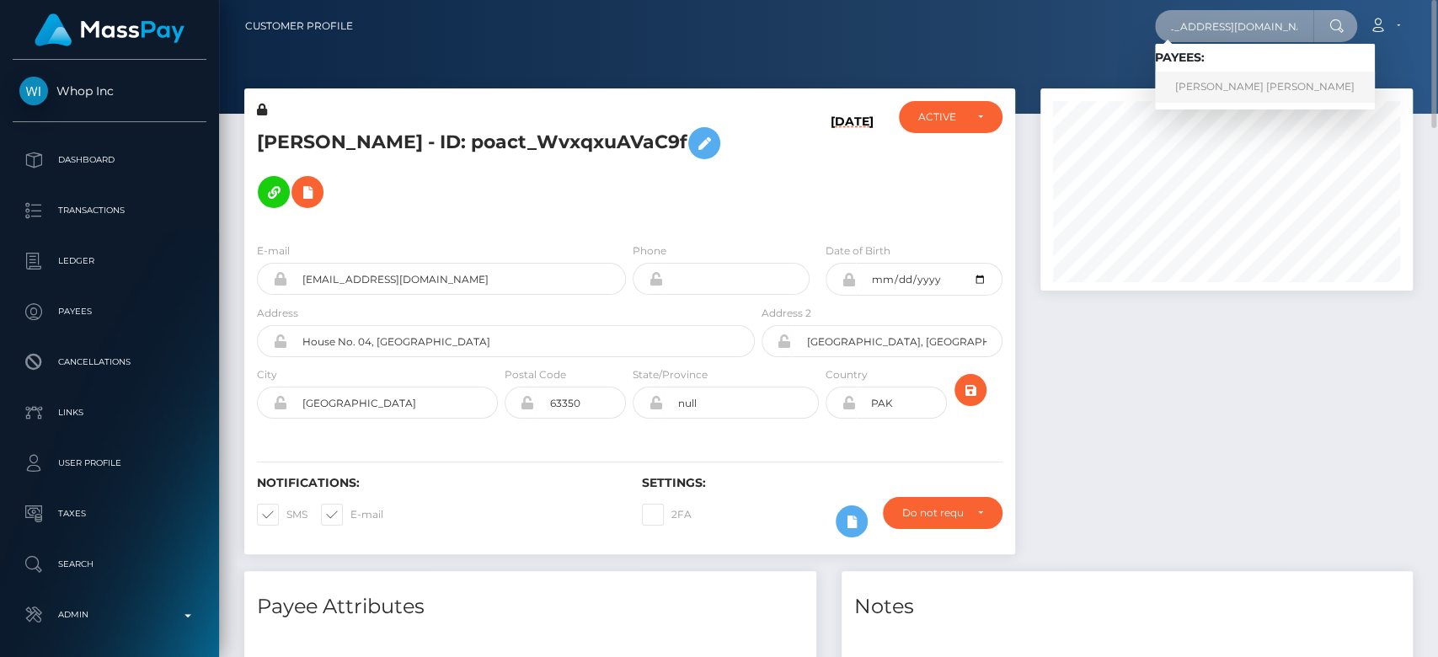
type input "[EMAIL_ADDRESS][DOMAIN_NAME]"
click at [1193, 84] on link "ALEX BERNAL VILLARRAGA" at bounding box center [1265, 87] width 220 height 31
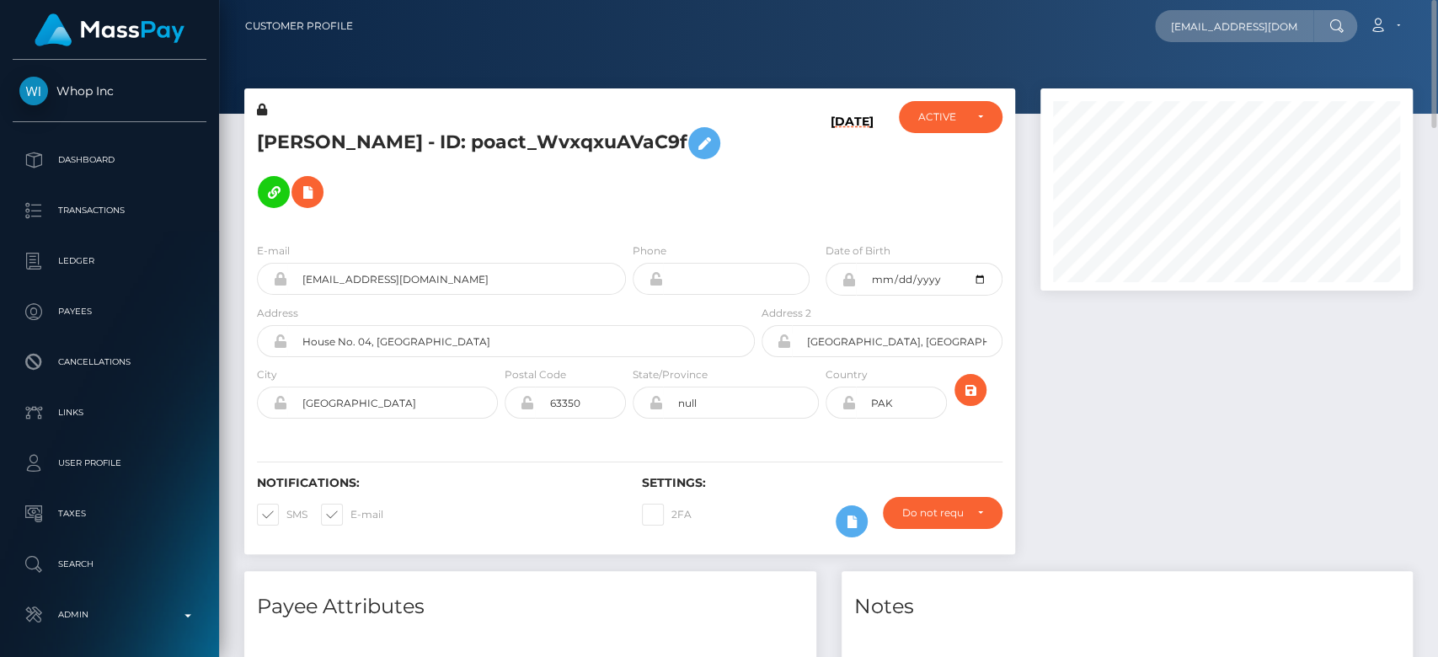
click at [1136, 327] on div at bounding box center [1226, 329] width 398 height 483
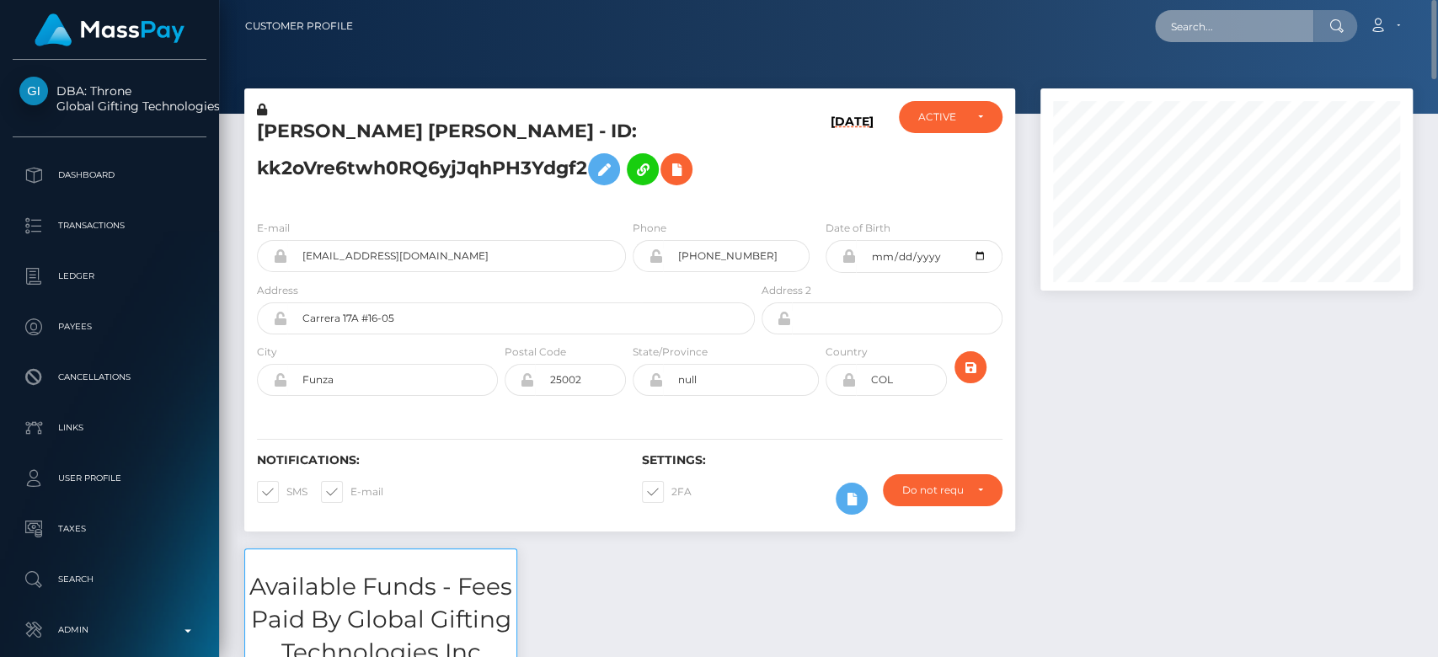
click at [1206, 37] on input "text" at bounding box center [1234, 26] width 158 height 32
paste input "[EMAIL_ADDRESS][DOMAIN_NAME]"
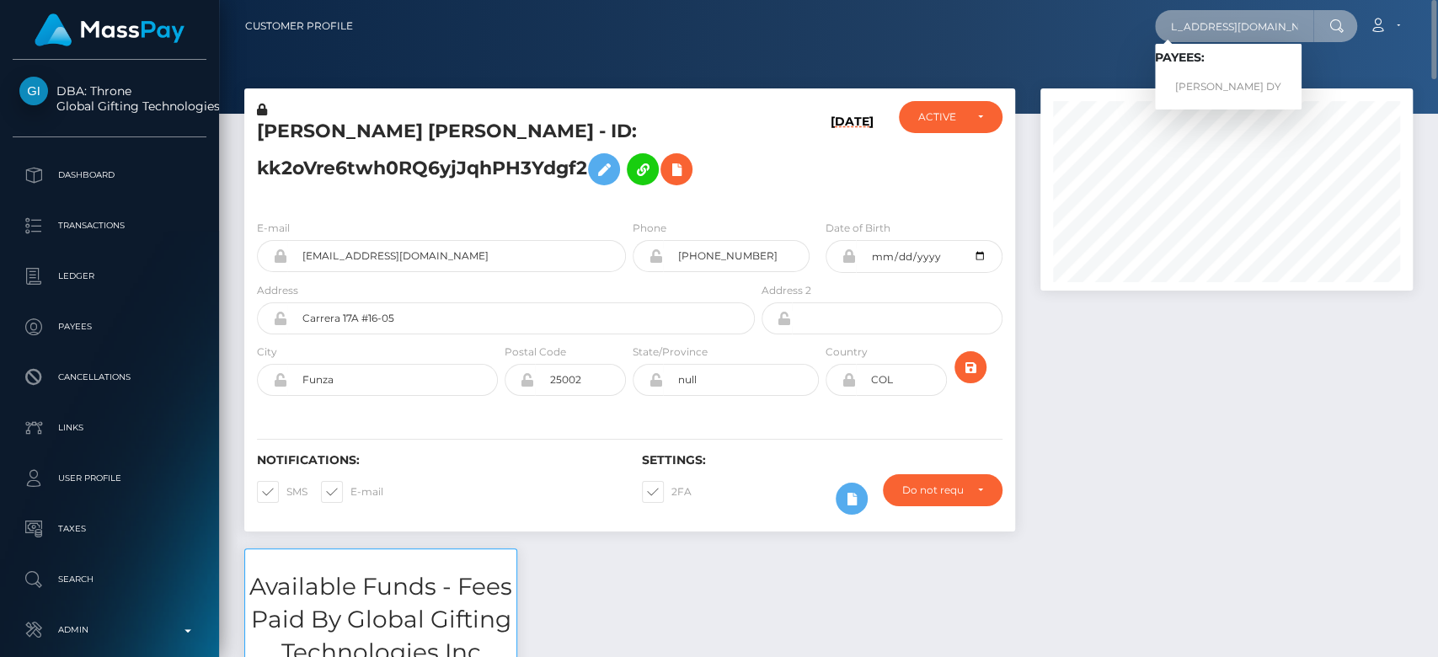
type input "[EMAIL_ADDRESS][DOMAIN_NAME]"
click at [1224, 81] on link "KIMBERLY CELZO DY" at bounding box center [1228, 87] width 147 height 31
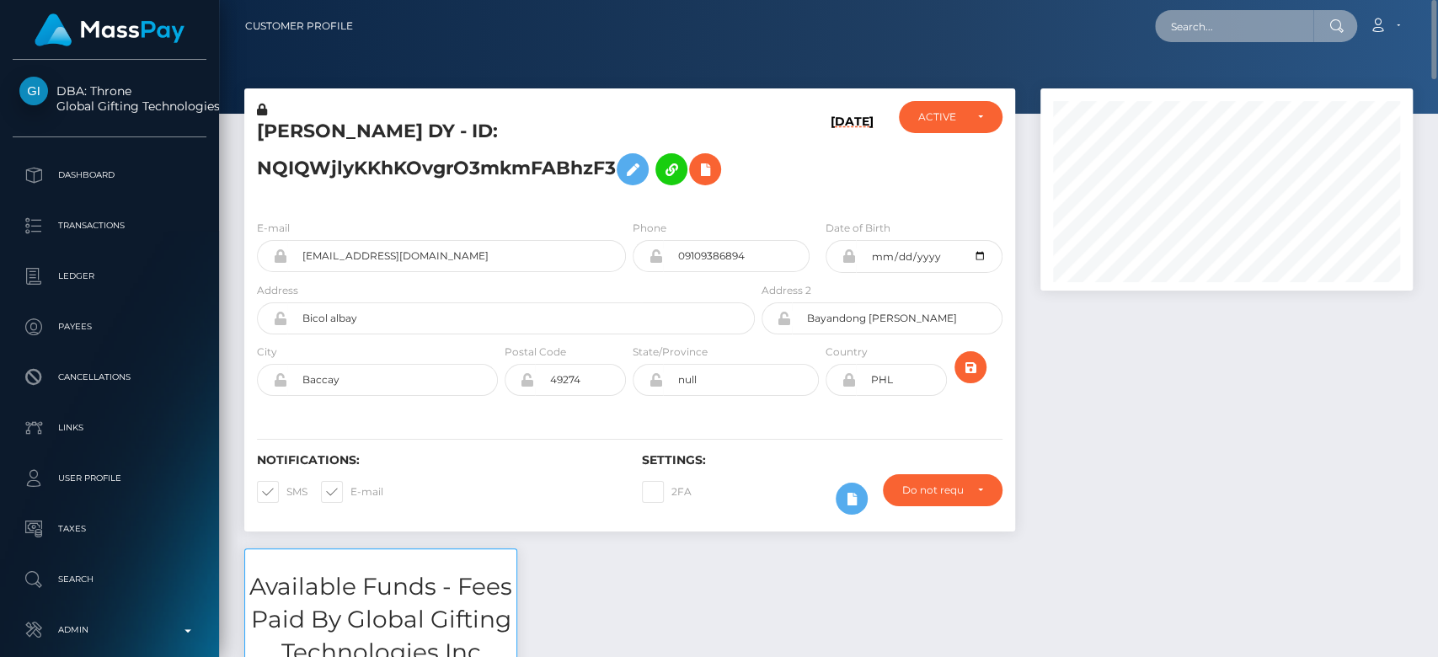
click at [1231, 19] on input "text" at bounding box center [1234, 26] width 158 height 32
paste input "[PERSON_NAME][EMAIL_ADDRESS][DOMAIN_NAME]"
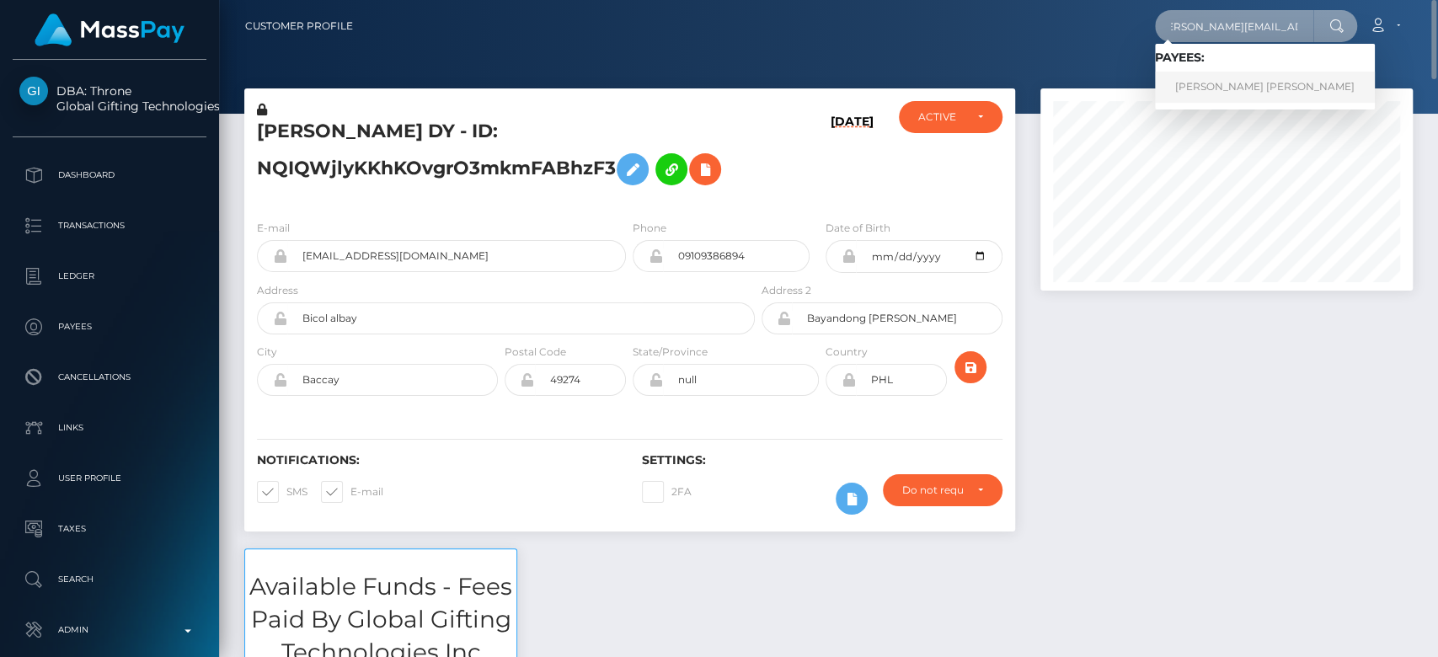
type input "perez.rosa0528@gmail.com"
click at [1198, 80] on link "ROSA L PEREZ JUAREZ" at bounding box center [1265, 87] width 220 height 31
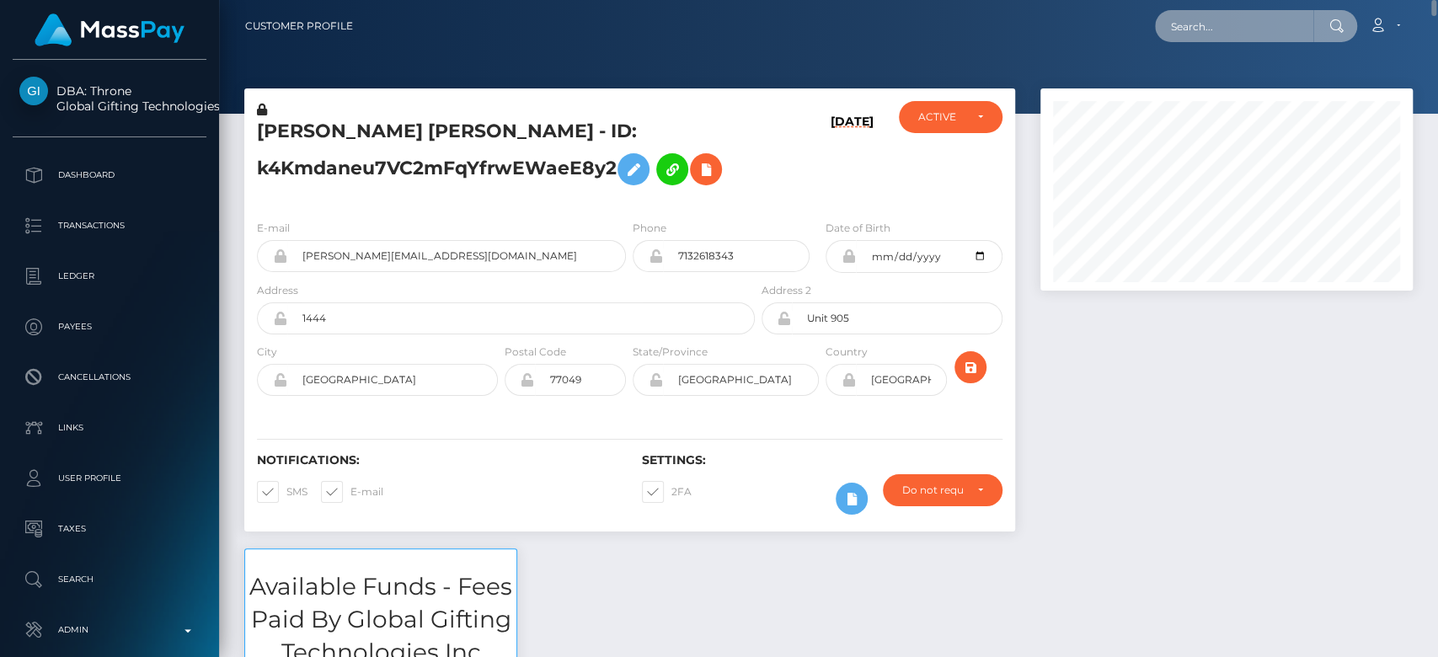
click at [1234, 30] on input "text" at bounding box center [1234, 26] width 158 height 32
paste input "mia.innamoratavip@gmail.com"
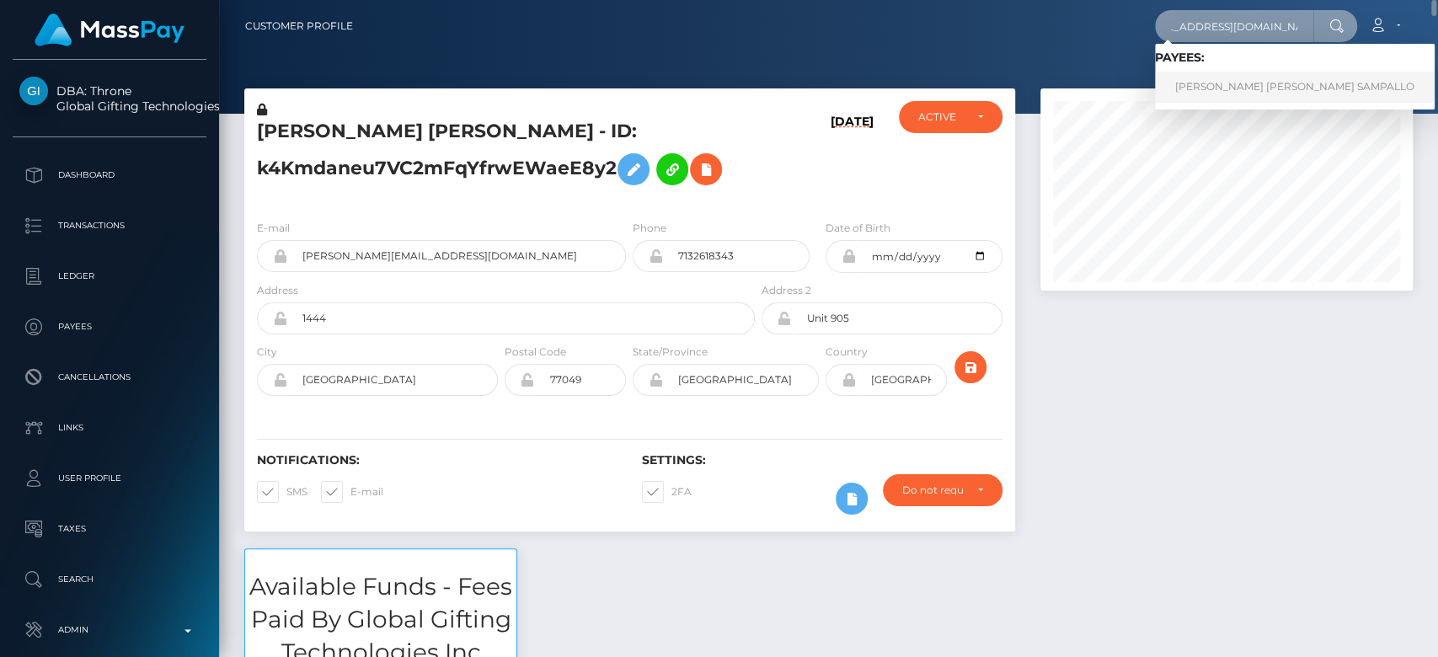
type input "mia.innamoratavip@gmail.com"
click at [1225, 81] on link "JULIANA MARCELA CARVAJAL SAMPALLO" at bounding box center [1295, 87] width 280 height 31
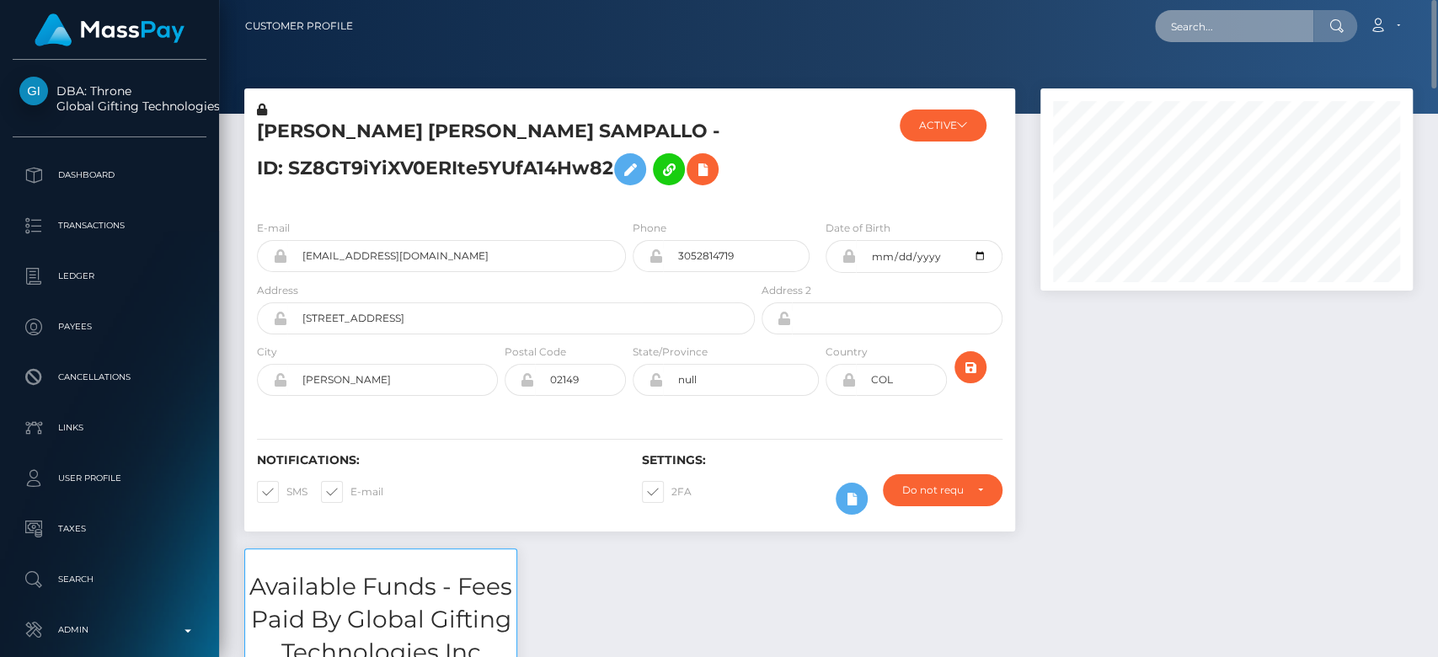
click at [1241, 32] on input "text" at bounding box center [1234, 26] width 158 height 32
paste input "andrey.zaremba.95@gmail.com"
type input "andrey.zaremba.95@gmail.com"
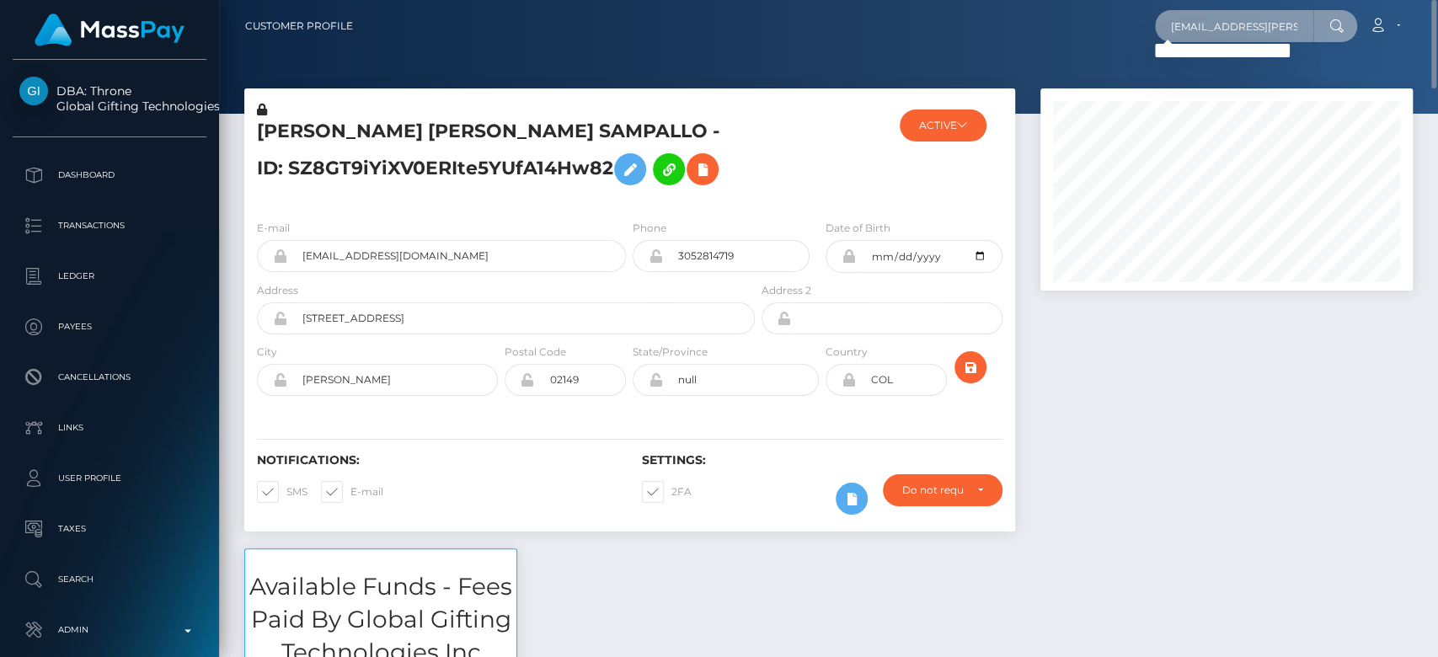
click at [1242, 17] on input "andrey.zaremba.95@gmail.com" at bounding box center [1234, 26] width 158 height 32
paste input "andreyzaremba95@gmail.com"
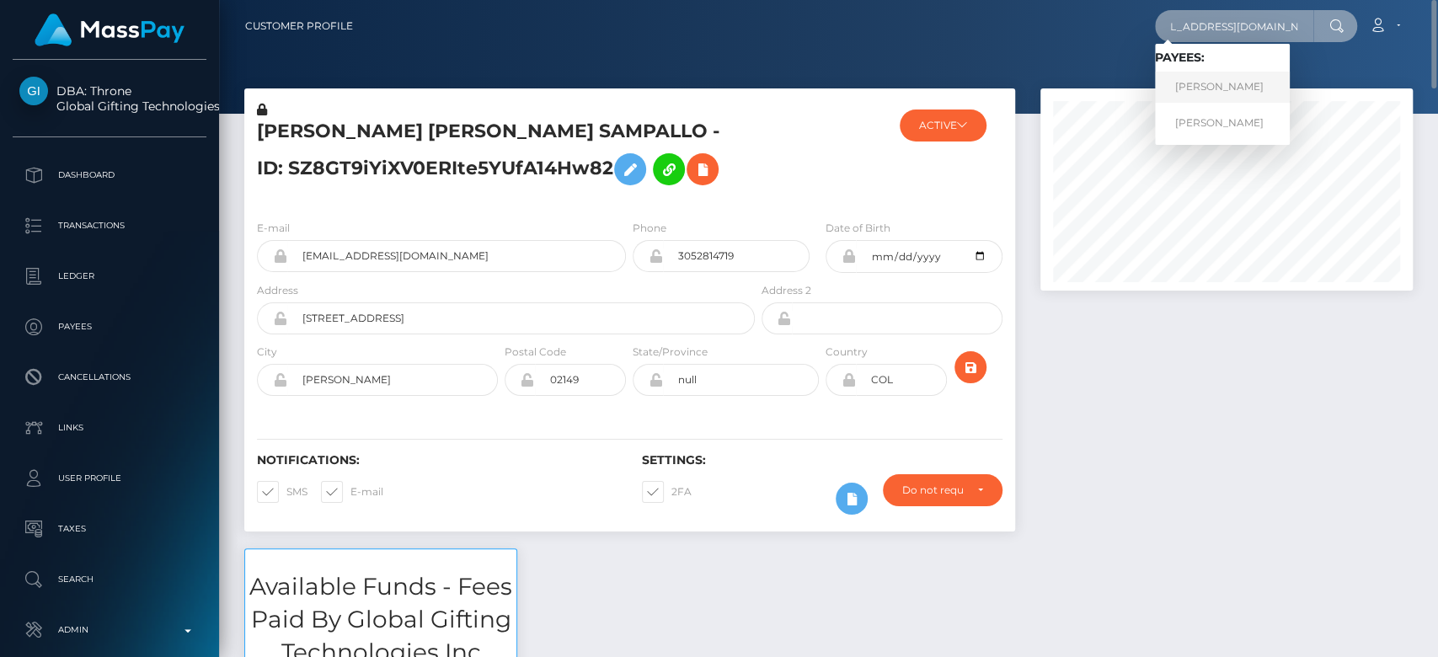
type input "andreyzaremba95@gmail.com"
click at [1234, 81] on link "Andrii Zaremba" at bounding box center [1222, 87] width 135 height 31
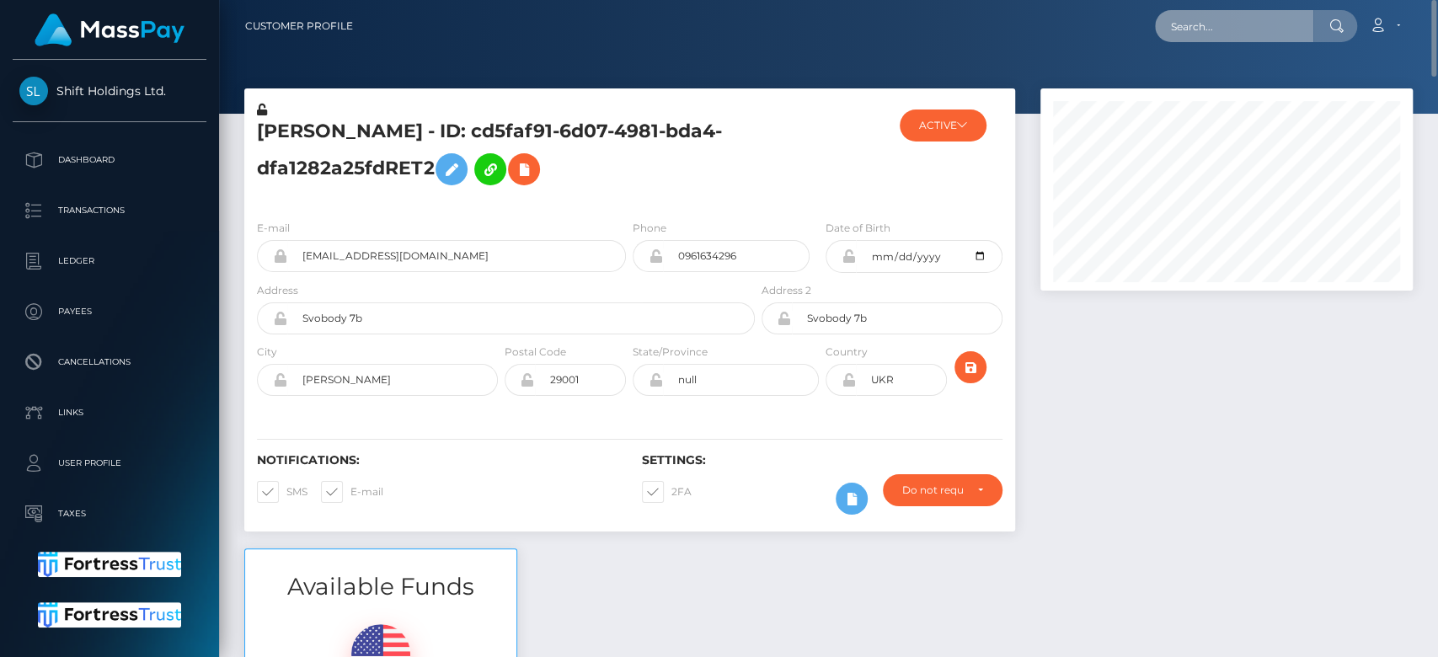
click at [1214, 25] on input "text" at bounding box center [1234, 26] width 158 height 32
paste input "dorcasrosemari@gmail.com"
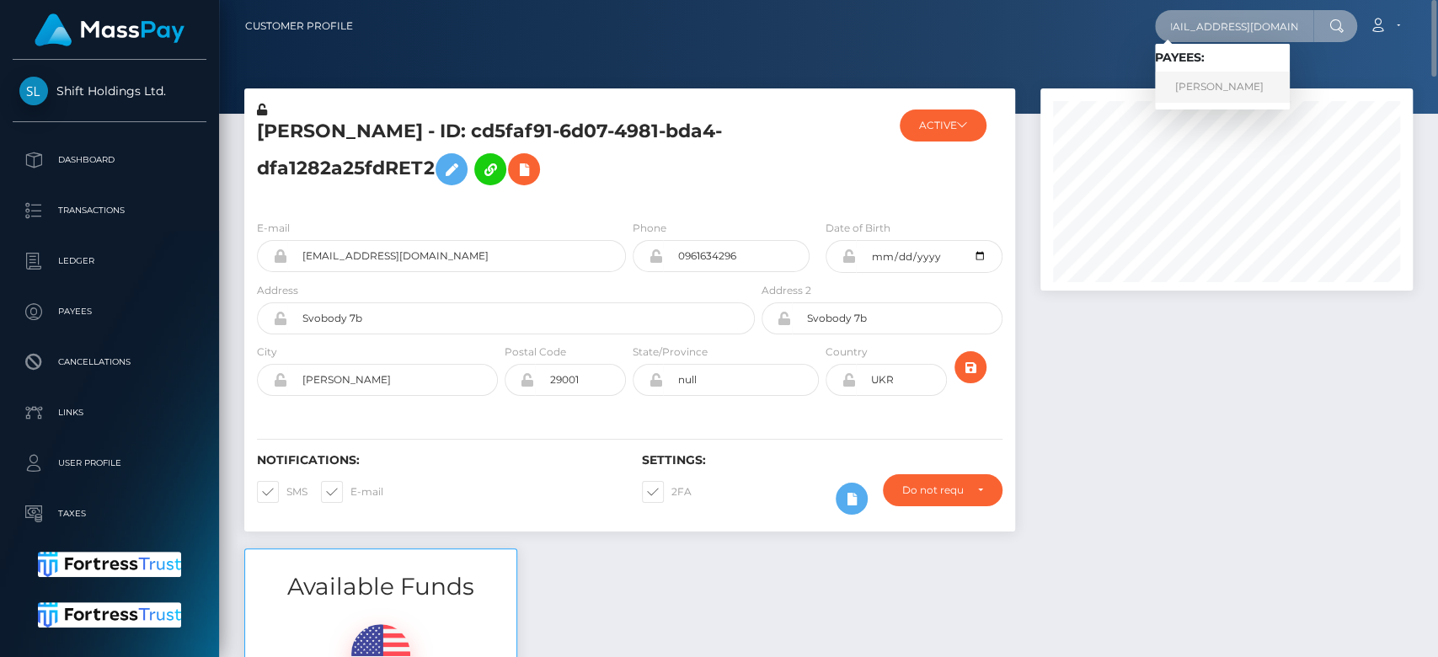
type input "[EMAIL_ADDRESS][DOMAIN_NAME]"
click at [1266, 84] on link "WERONIKA NAWROTEK" at bounding box center [1222, 87] width 135 height 31
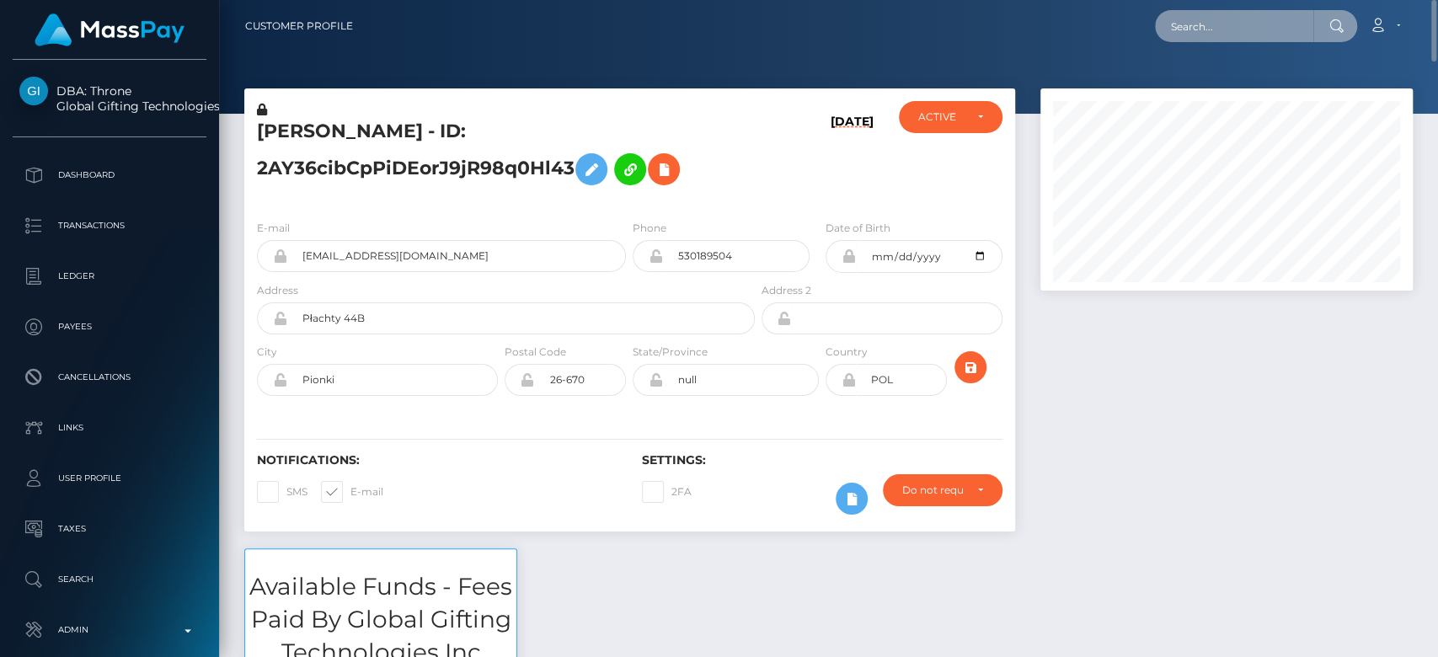
click at [1203, 31] on input "text" at bounding box center [1234, 26] width 158 height 32
paste input "[EMAIL_ADDRESS][DOMAIN_NAME]"
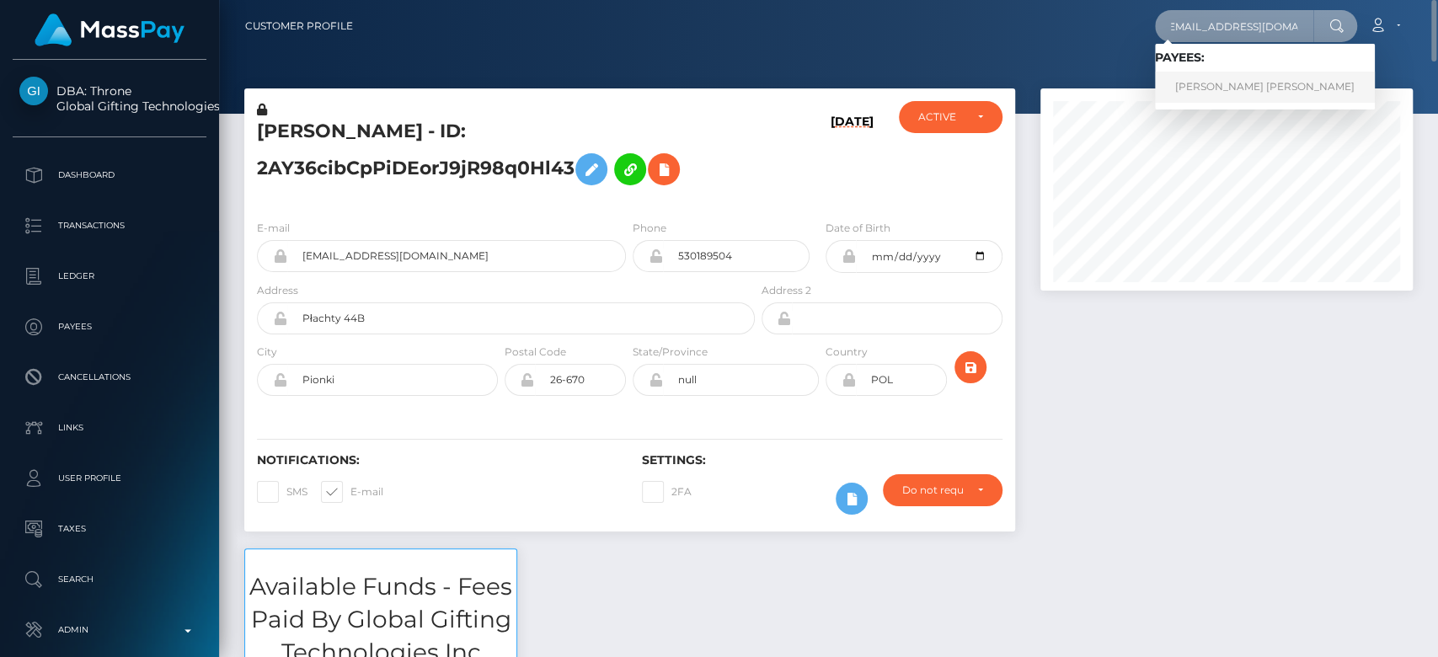
type input "[EMAIL_ADDRESS][DOMAIN_NAME]"
click at [1240, 83] on link "KATIE MARIE MURPHY" at bounding box center [1265, 87] width 220 height 31
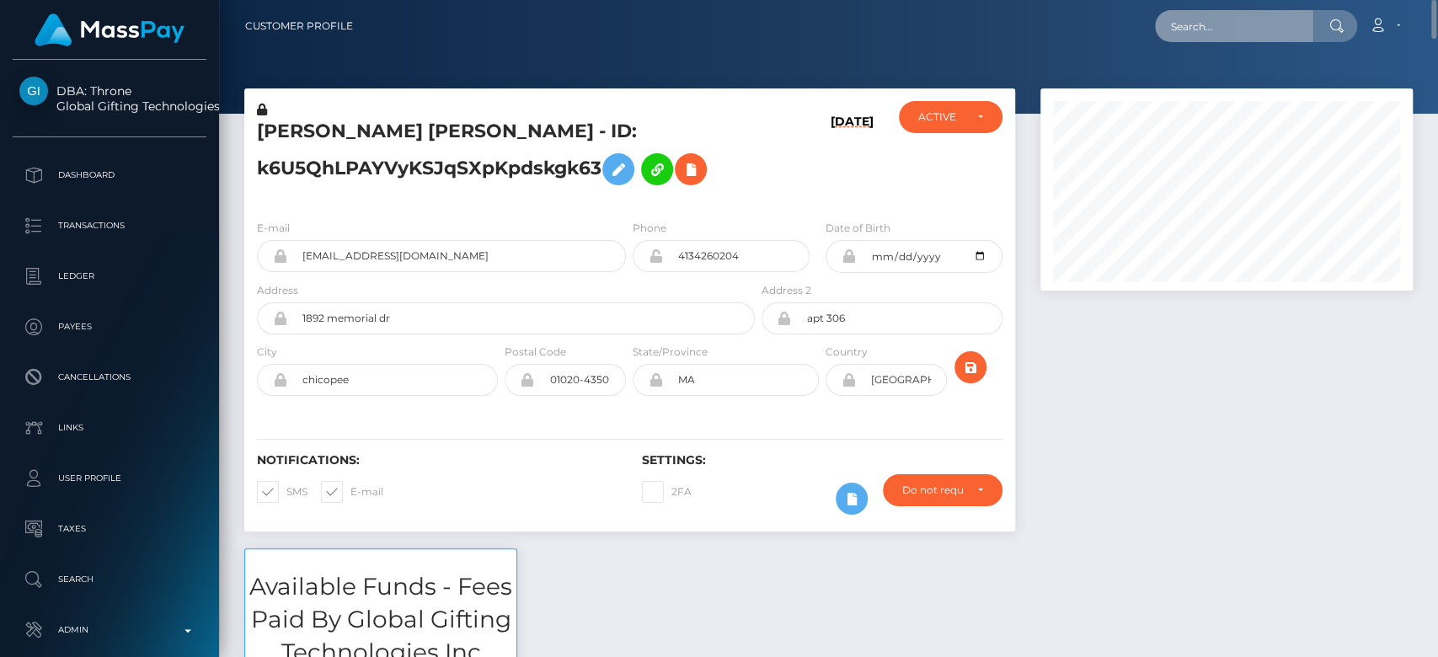
click at [1240, 38] on input "text" at bounding box center [1234, 26] width 158 height 32
paste input "bishopnancy58@gmail.com"
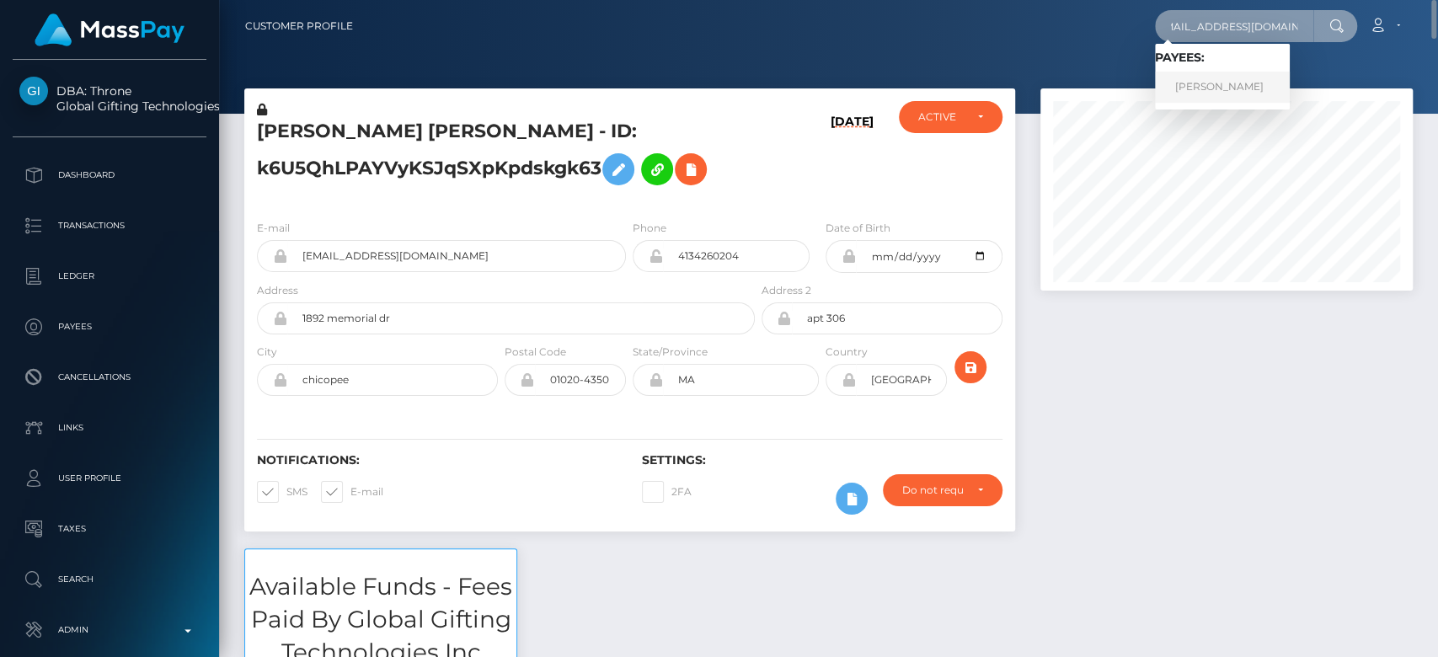
type input "bishopnancy58@gmail.com"
click at [1234, 86] on link "Iryna Tatsenko" at bounding box center [1222, 87] width 135 height 31
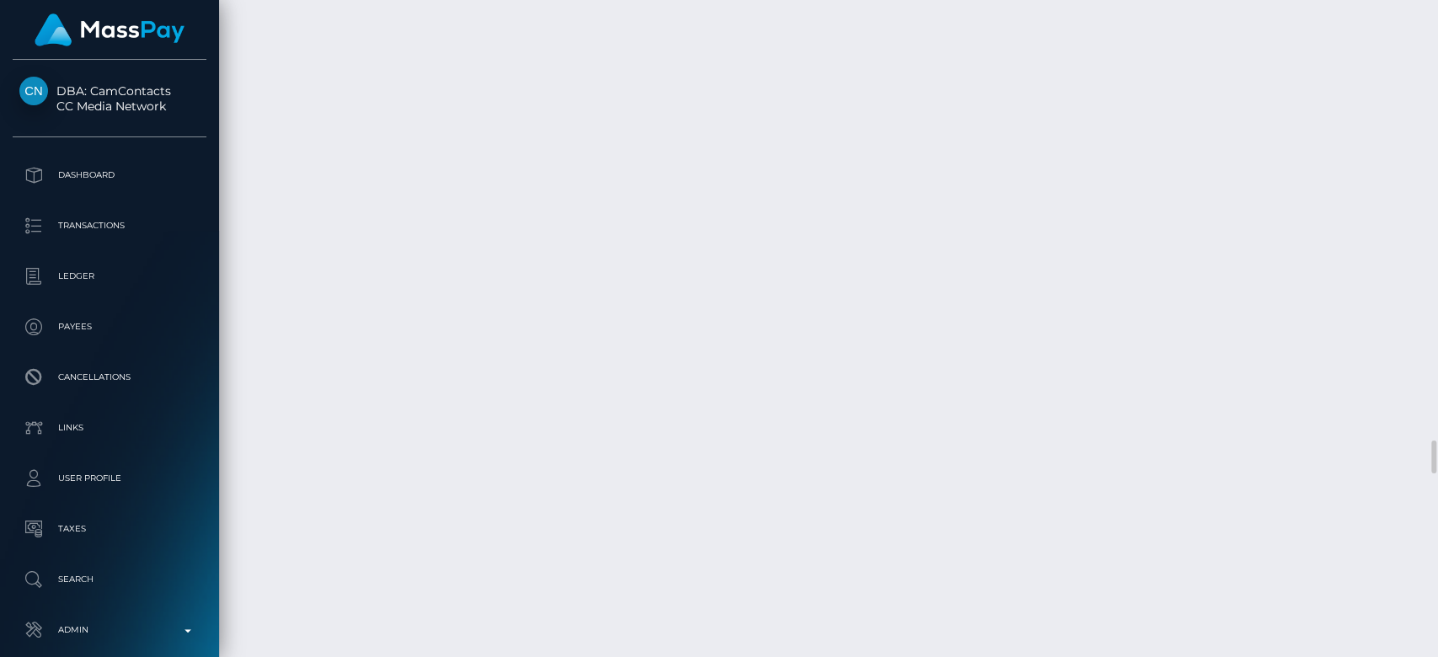
scroll to position [8659, 0]
